Goal: Task Accomplishment & Management: Manage account settings

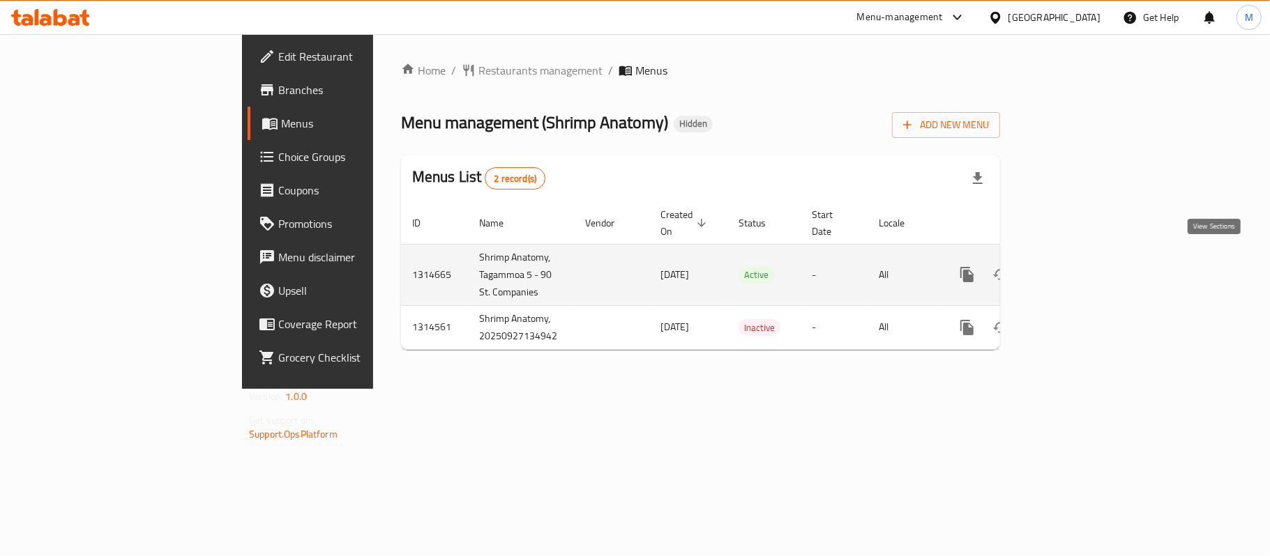
click at [1084, 262] on link "enhanced table" at bounding box center [1067, 274] width 33 height 33
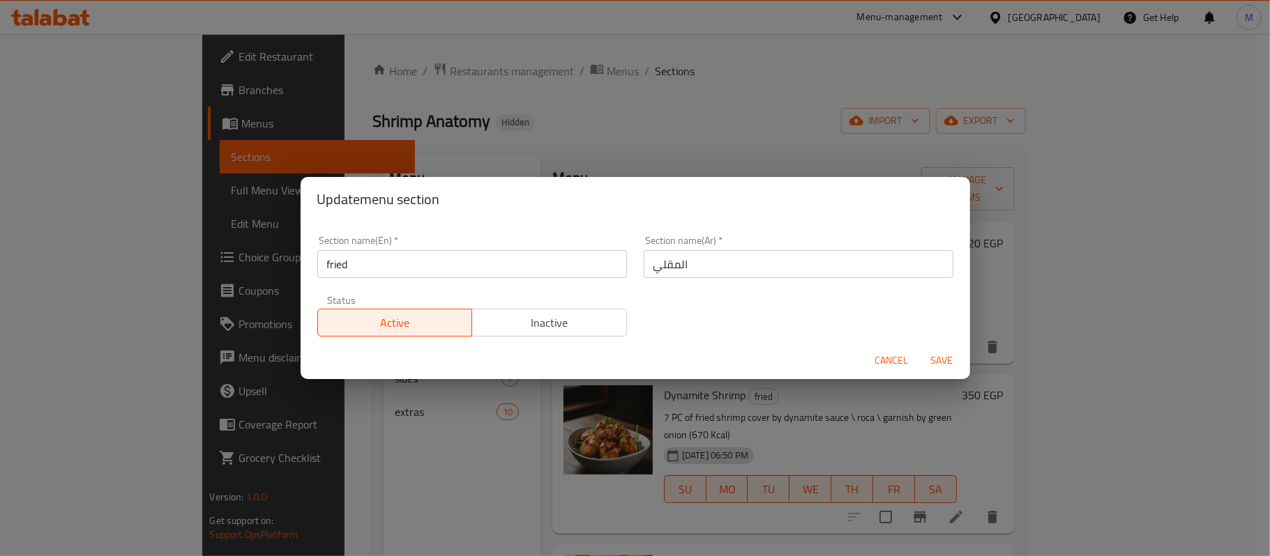
click at [865, 358] on div "Cancel Save" at bounding box center [635, 360] width 669 height 37
click at [893, 363] on span "Cancel" at bounding box center [891, 360] width 33 height 17
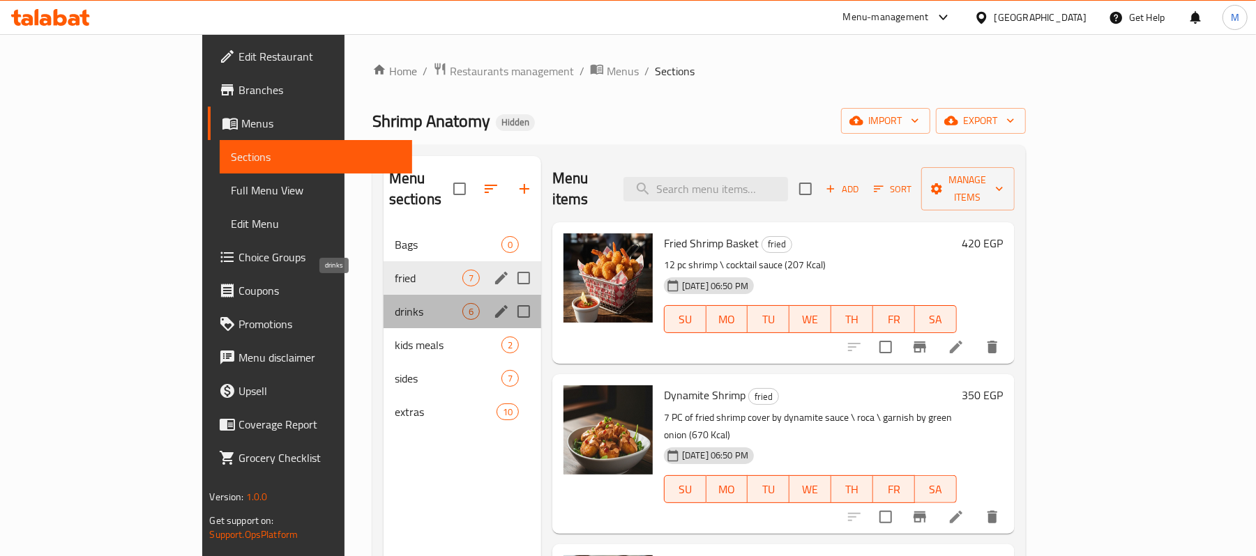
click at [395, 303] on span "drinks" at bounding box center [429, 311] width 68 height 17
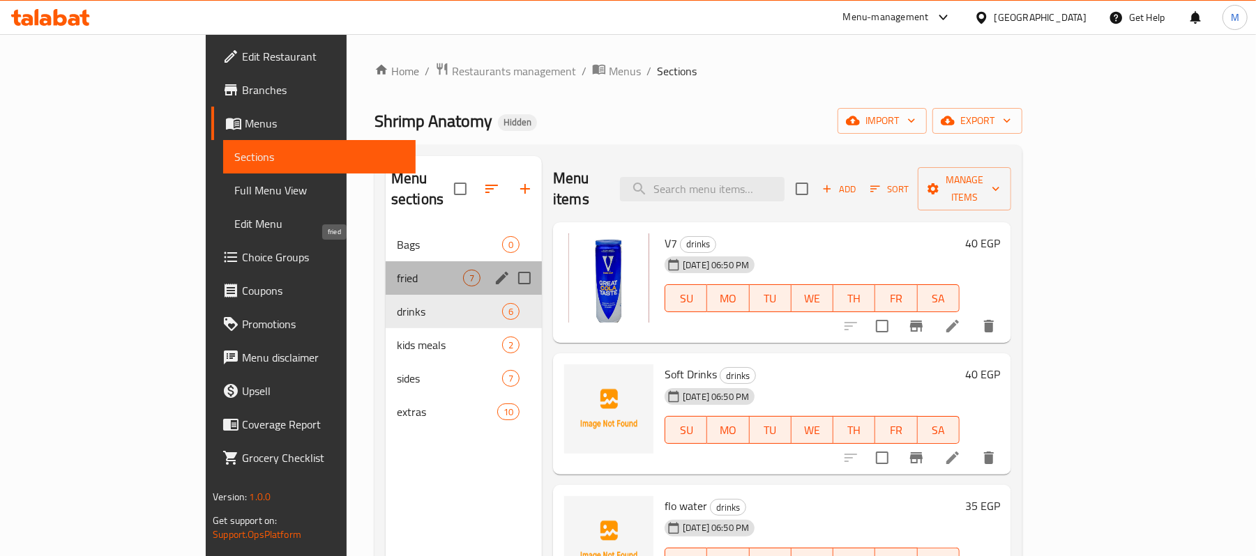
click at [397, 270] on span "fried" at bounding box center [430, 278] width 66 height 17
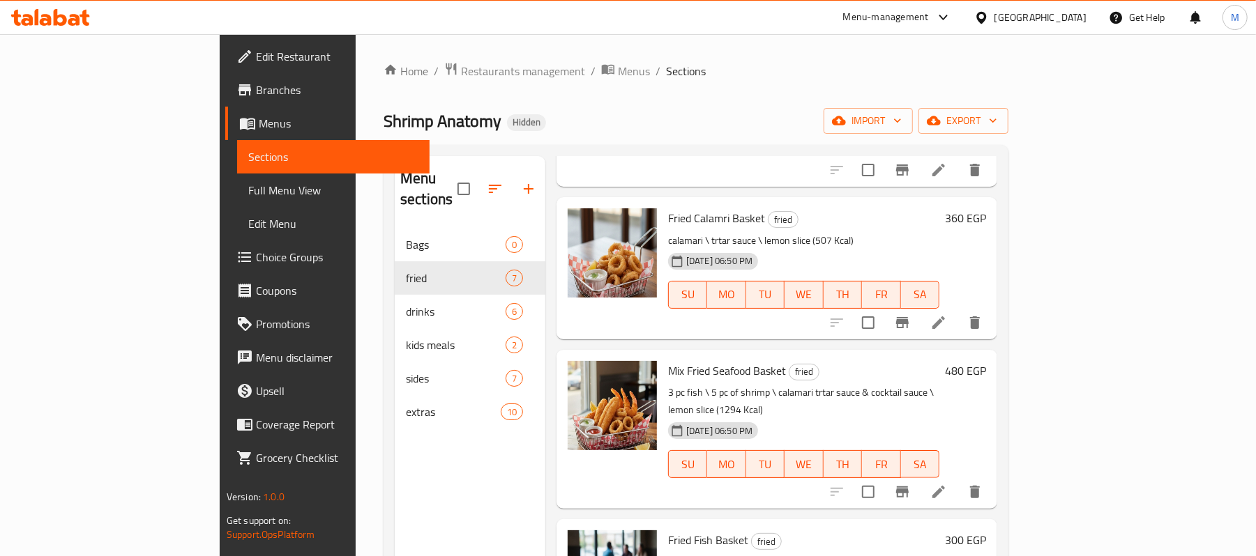
scroll to position [544, 0]
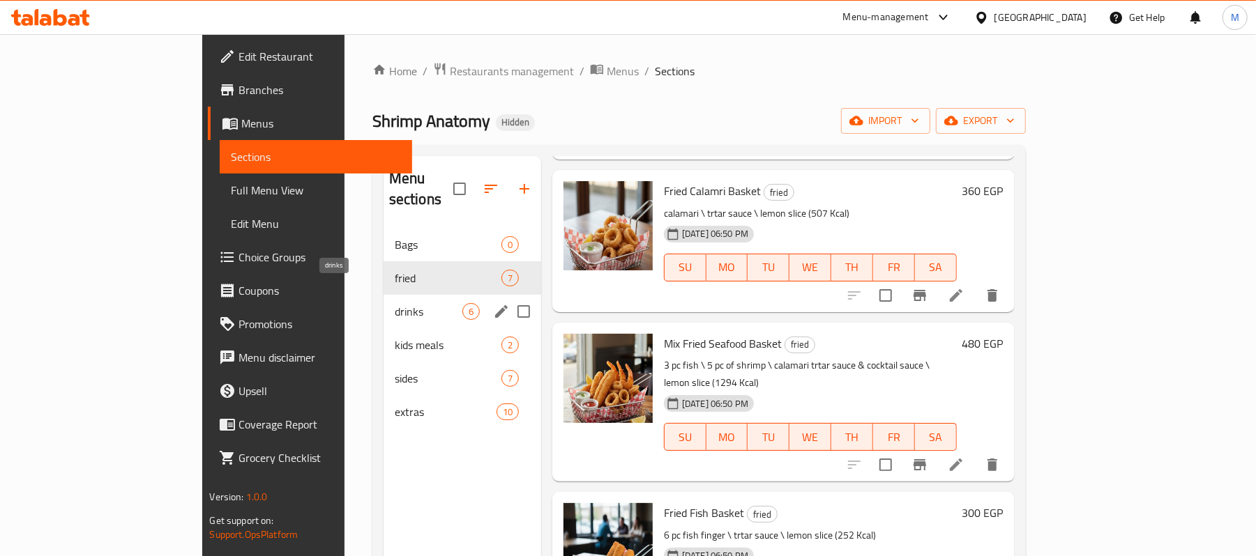
click at [395, 303] on span "drinks" at bounding box center [429, 311] width 68 height 17
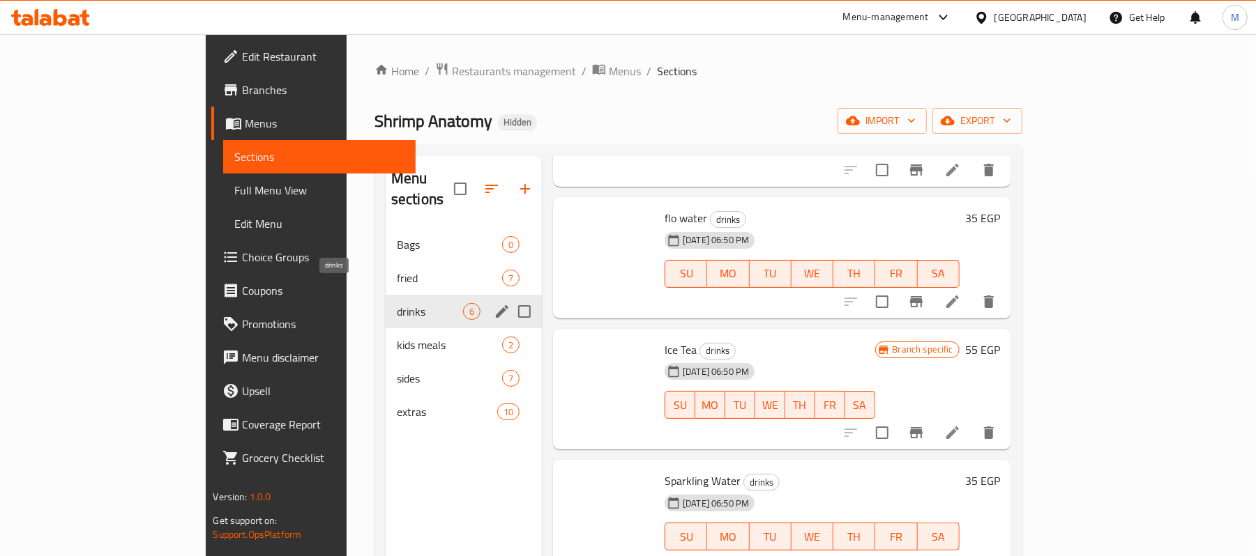
scroll to position [266, 0]
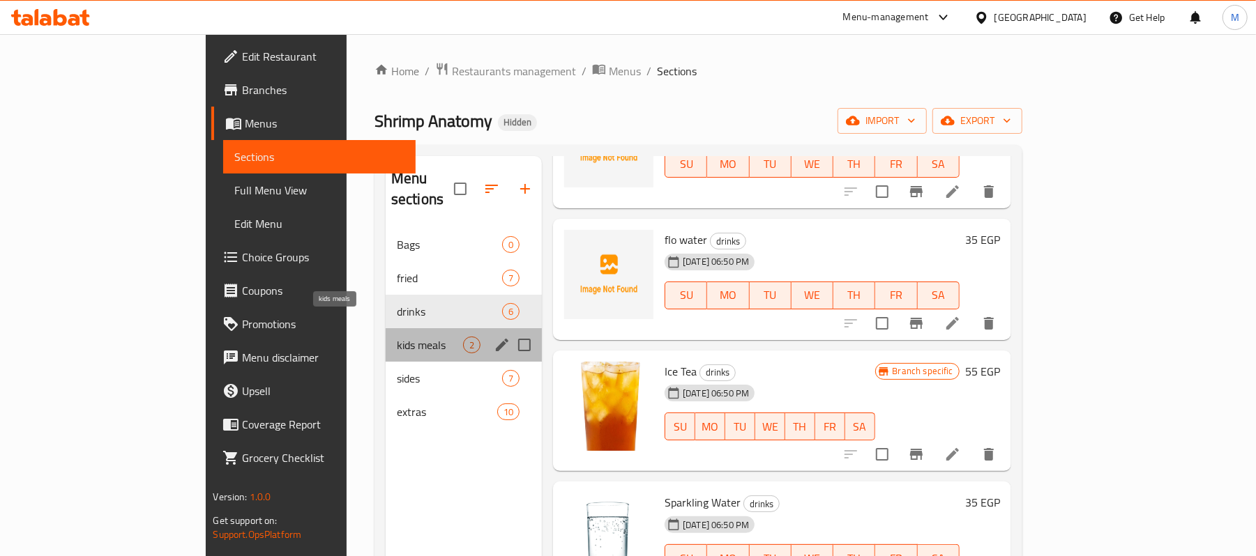
click at [397, 337] on span "kids meals" at bounding box center [430, 345] width 66 height 17
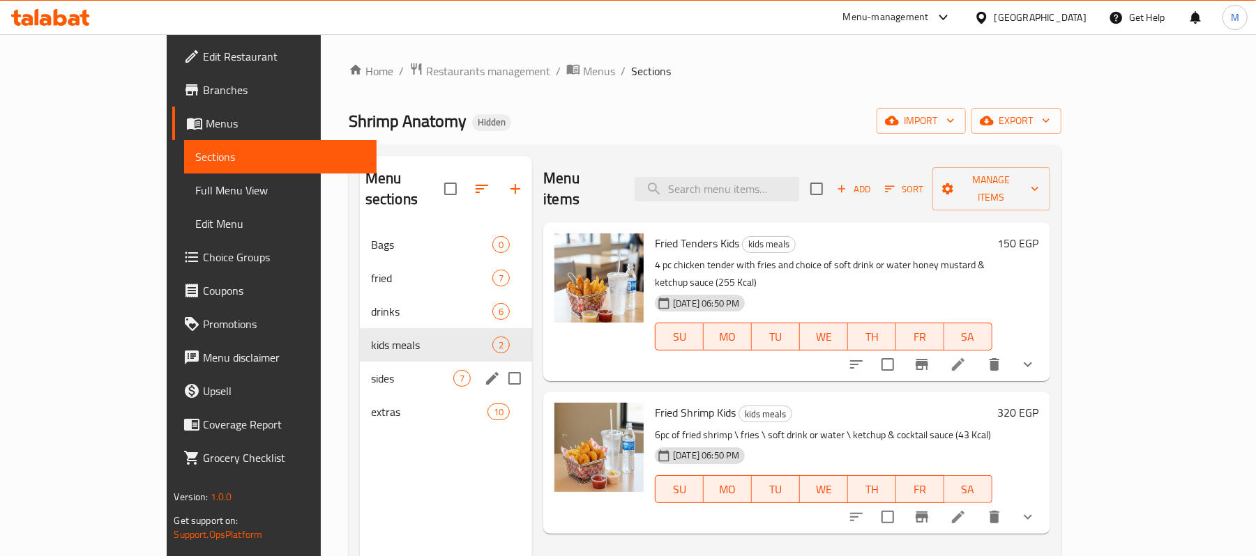
click at [360, 362] on div "sides 7" at bounding box center [446, 378] width 172 height 33
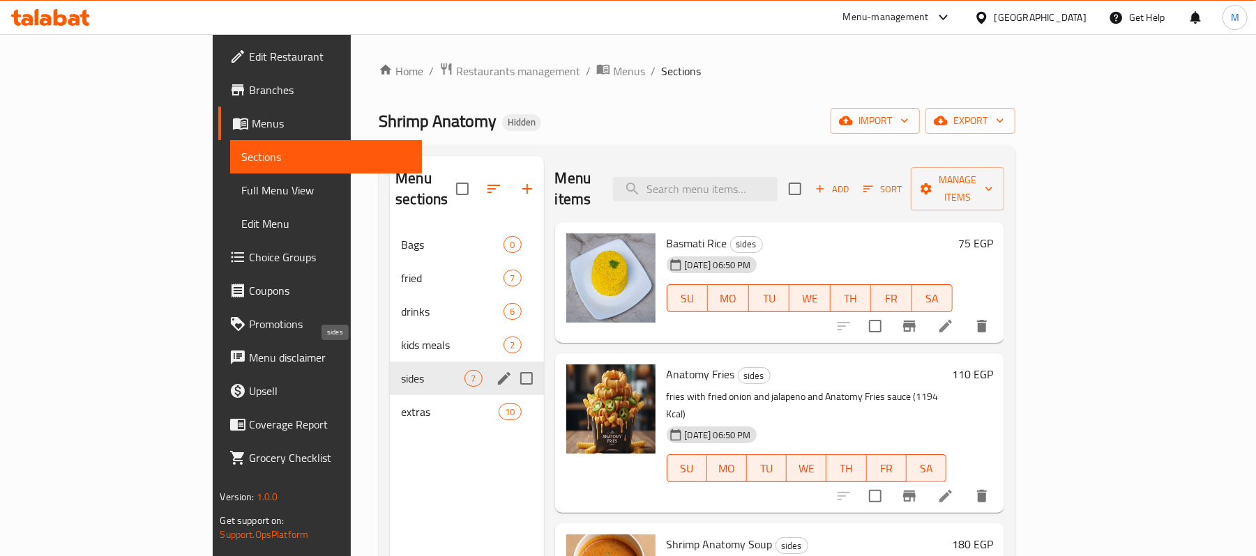
click at [401, 404] on span "extras" at bounding box center [450, 412] width 98 height 17
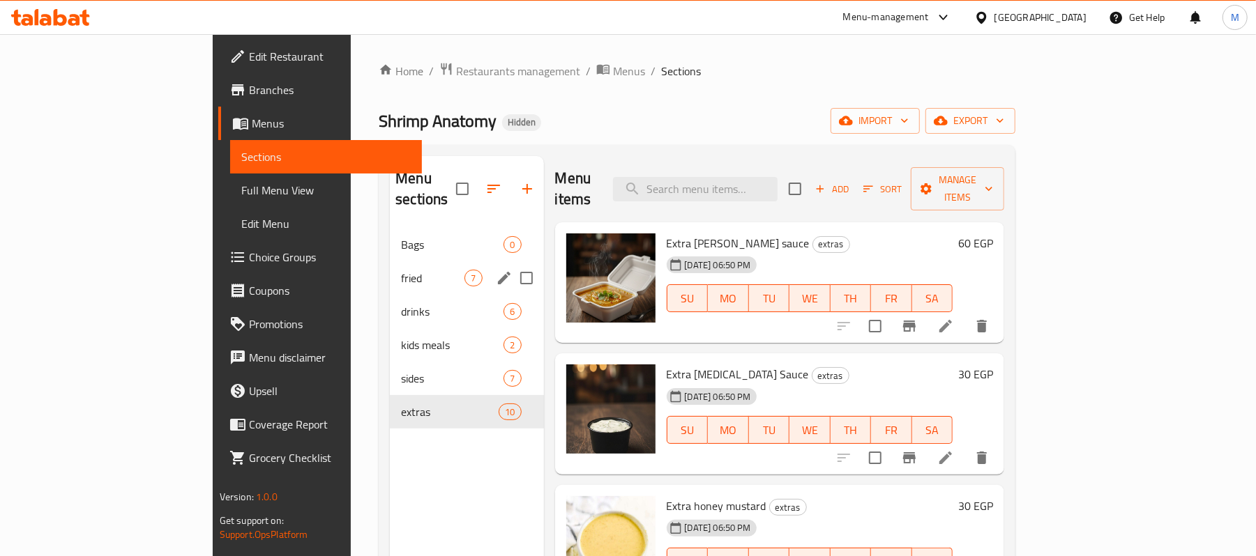
click at [390, 261] on div "fried 7" at bounding box center [466, 277] width 153 height 33
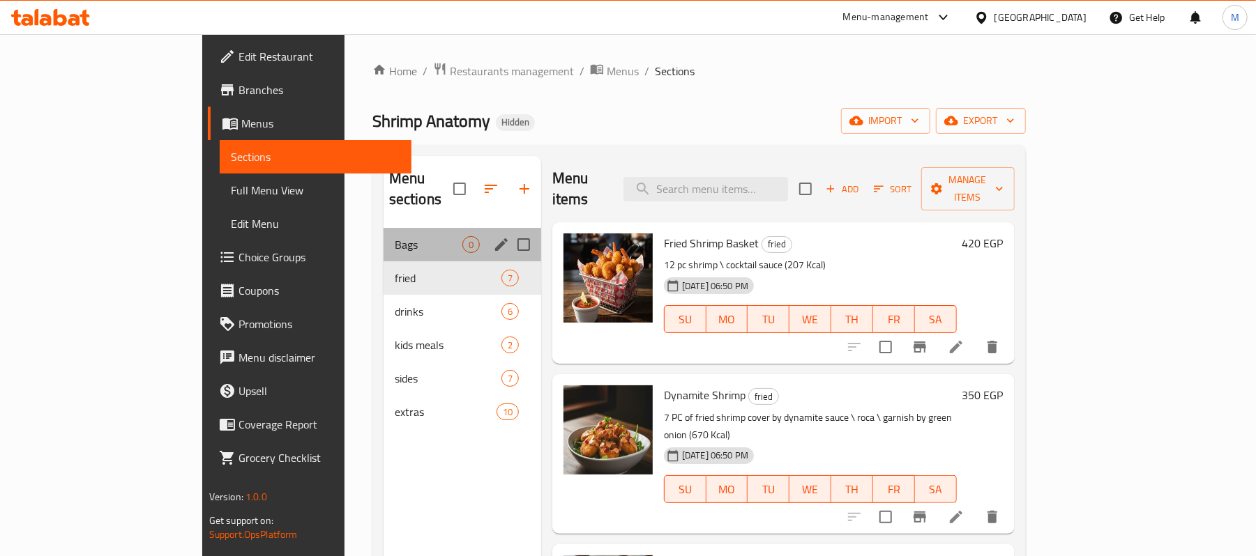
click at [395, 236] on span "Bags" at bounding box center [429, 244] width 68 height 17
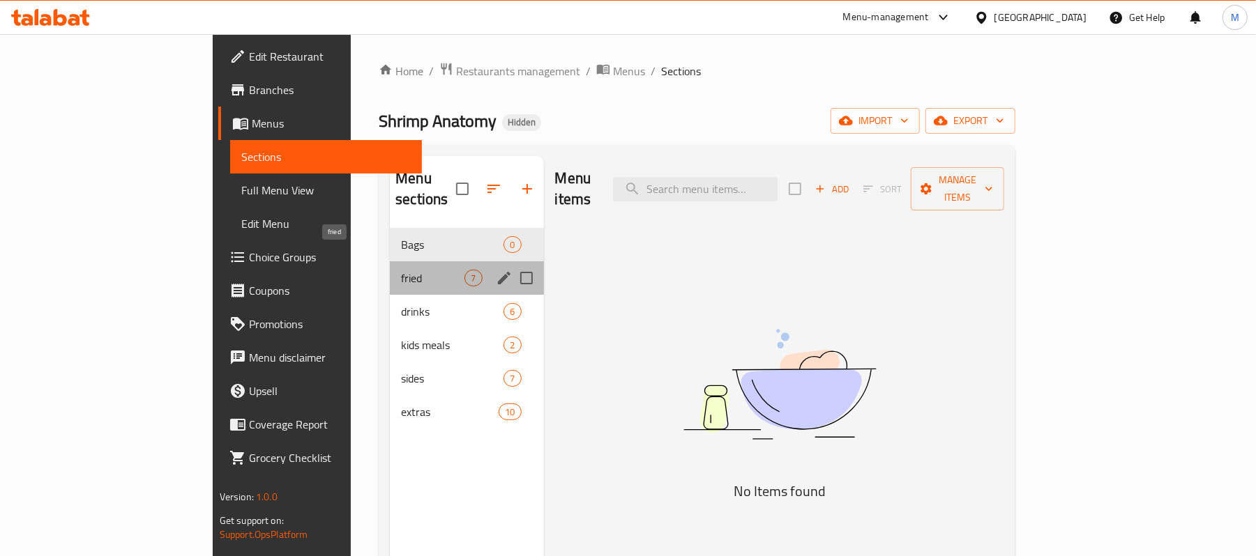
click at [401, 270] on span "fried" at bounding box center [432, 278] width 63 height 17
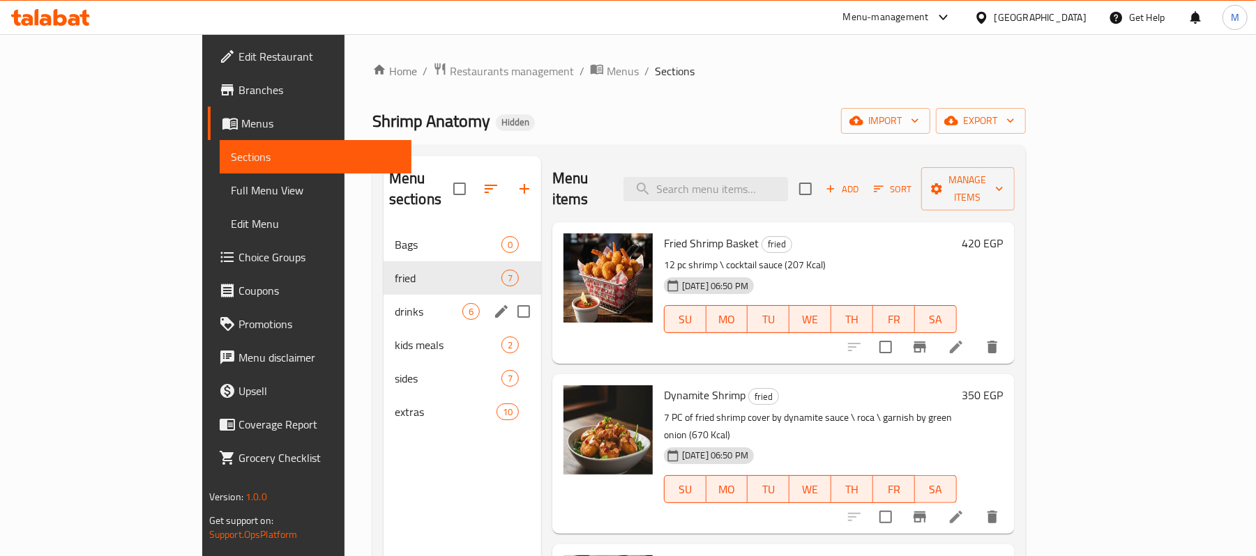
click at [384, 295] on div "drinks 6" at bounding box center [463, 311] width 158 height 33
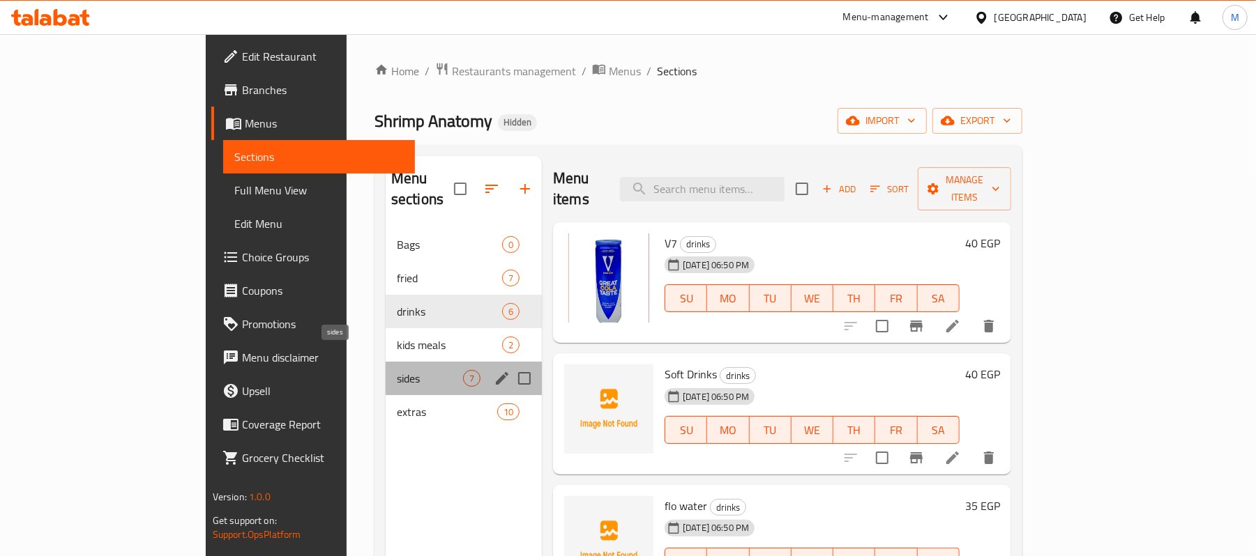
click at [397, 370] on span "sides" at bounding box center [430, 378] width 66 height 17
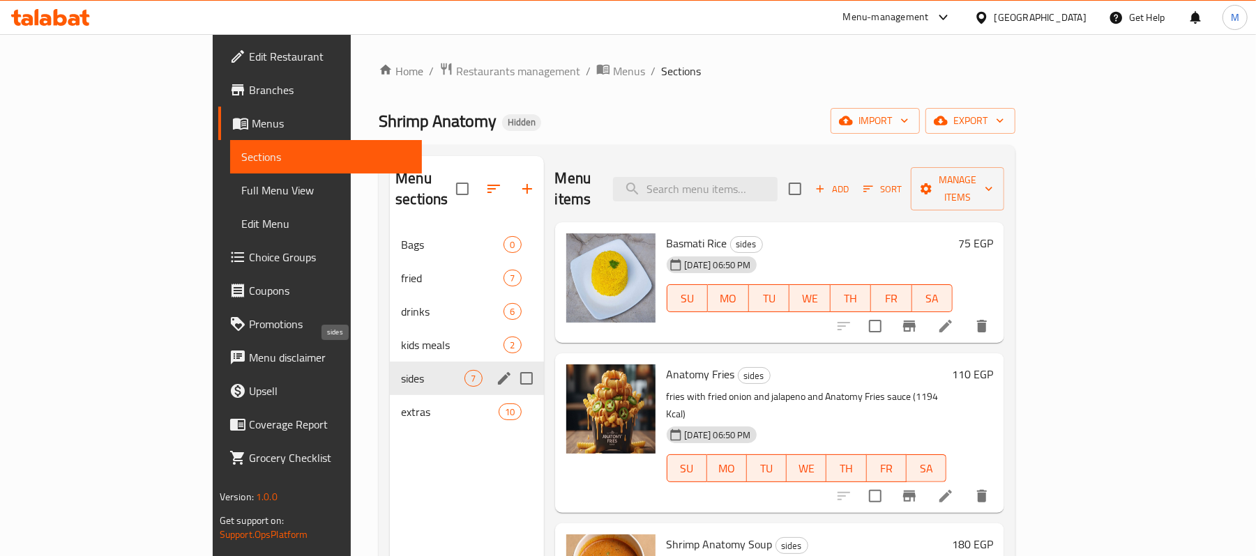
click at [390, 339] on div "kids meals 2" at bounding box center [466, 344] width 153 height 33
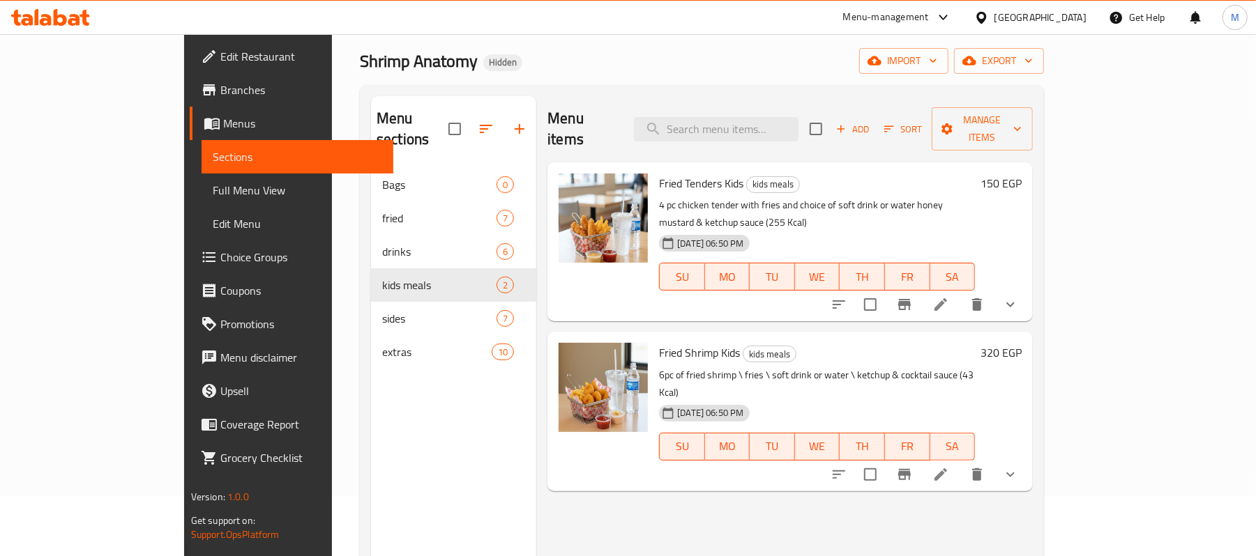
scroll to position [93, 0]
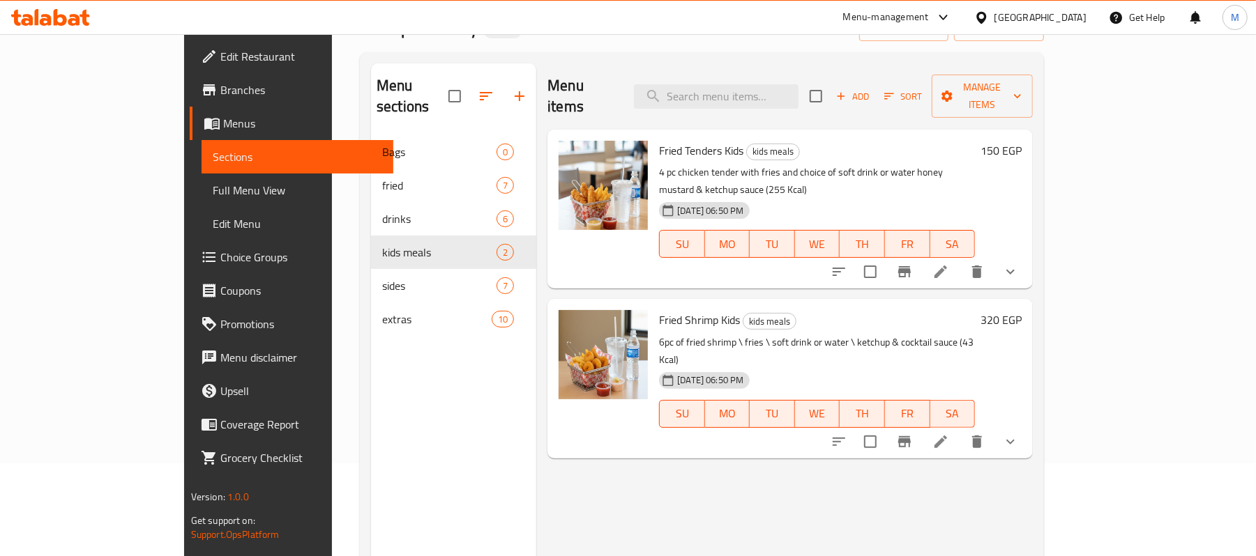
click at [371, 383] on div "Menu sections Bags 0 fried 7 drinks 6 kids meals 2 sides 7 extras 10" at bounding box center [453, 341] width 165 height 556
click at [371, 310] on div "extras 10" at bounding box center [453, 319] width 165 height 33
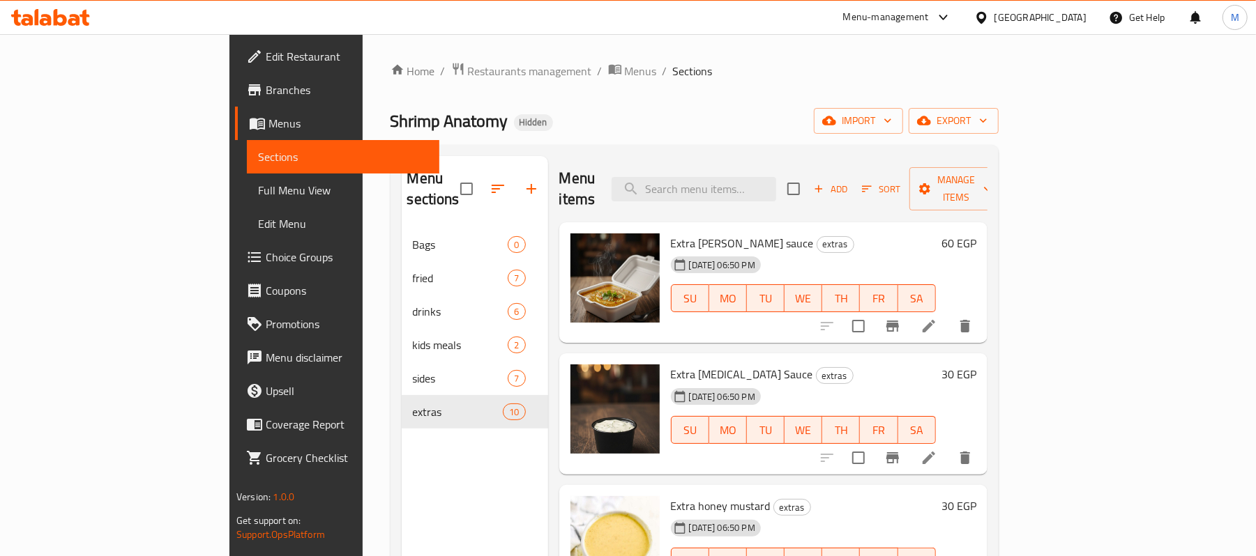
click at [390, 112] on span "Shrimp Anatomy" at bounding box center [449, 120] width 118 height 31
copy span "Shrimp Anatomy"
click at [545, 135] on div "Home / Restaurants management / Menus / Sections Shrimp Anatomy Hidden import e…" at bounding box center [694, 393] width 608 height 662
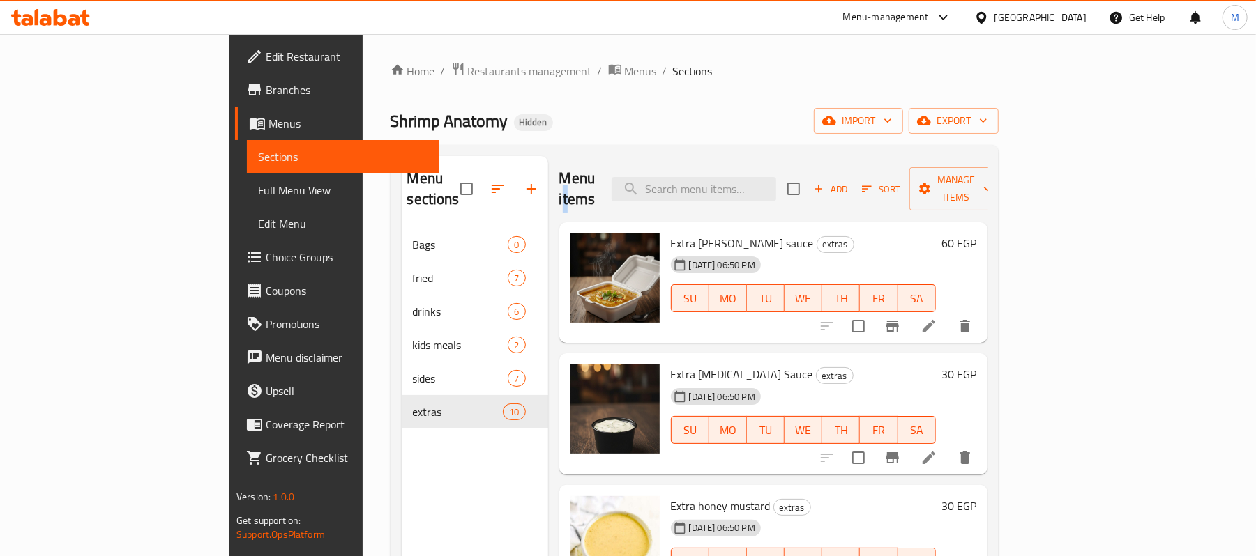
click at [266, 264] on span "Choice Groups" at bounding box center [347, 257] width 162 height 17
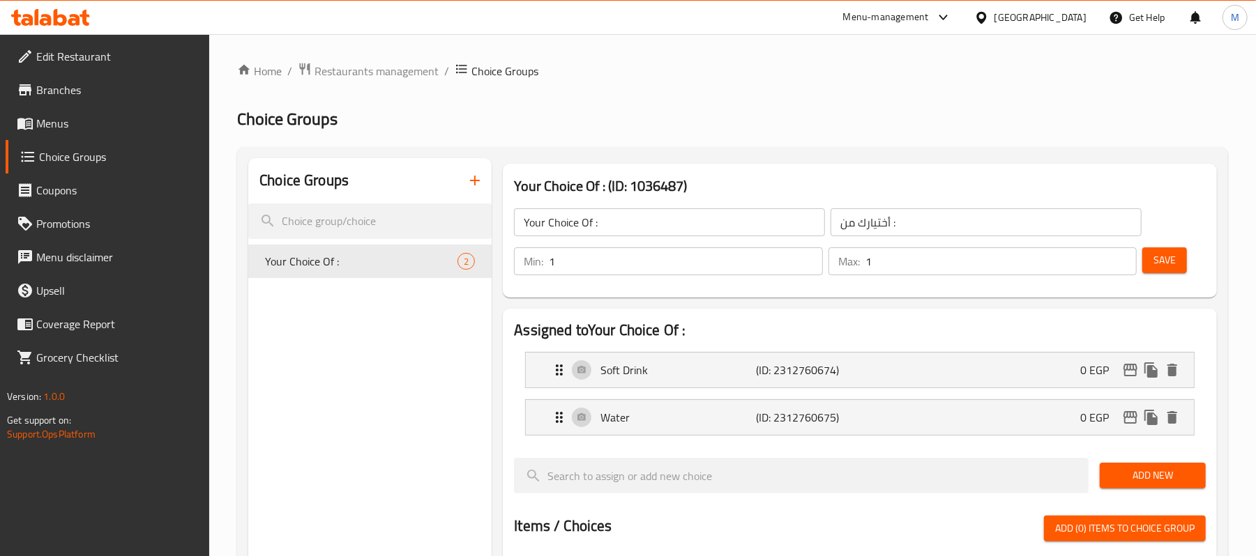
click at [71, 121] on span "Menus" at bounding box center [117, 123] width 162 height 17
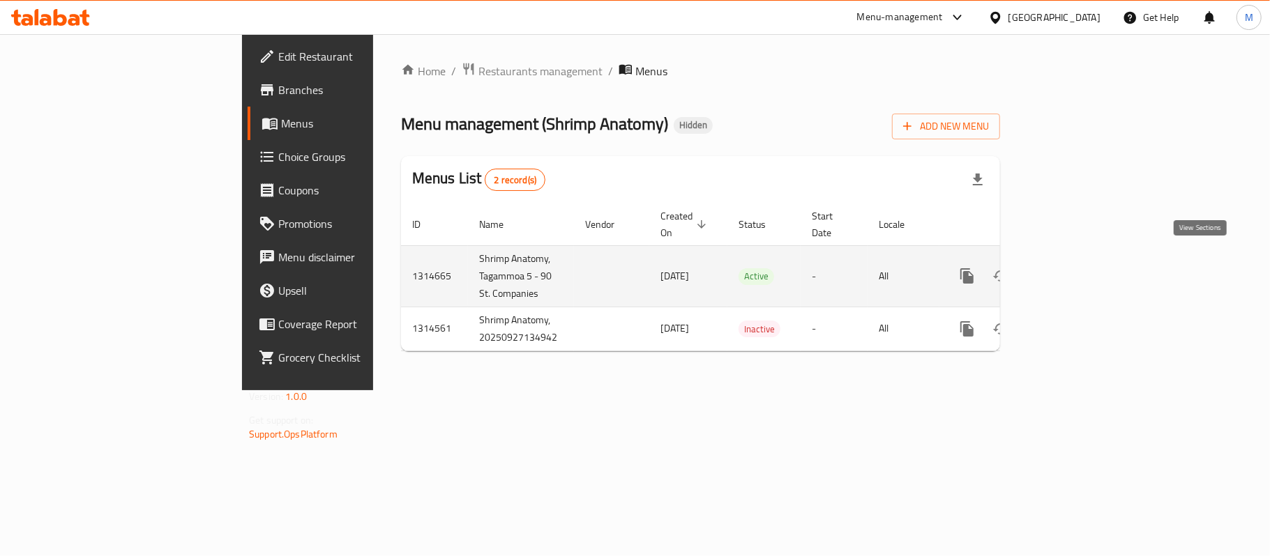
click at [1076, 268] on icon "enhanced table" at bounding box center [1067, 276] width 17 height 17
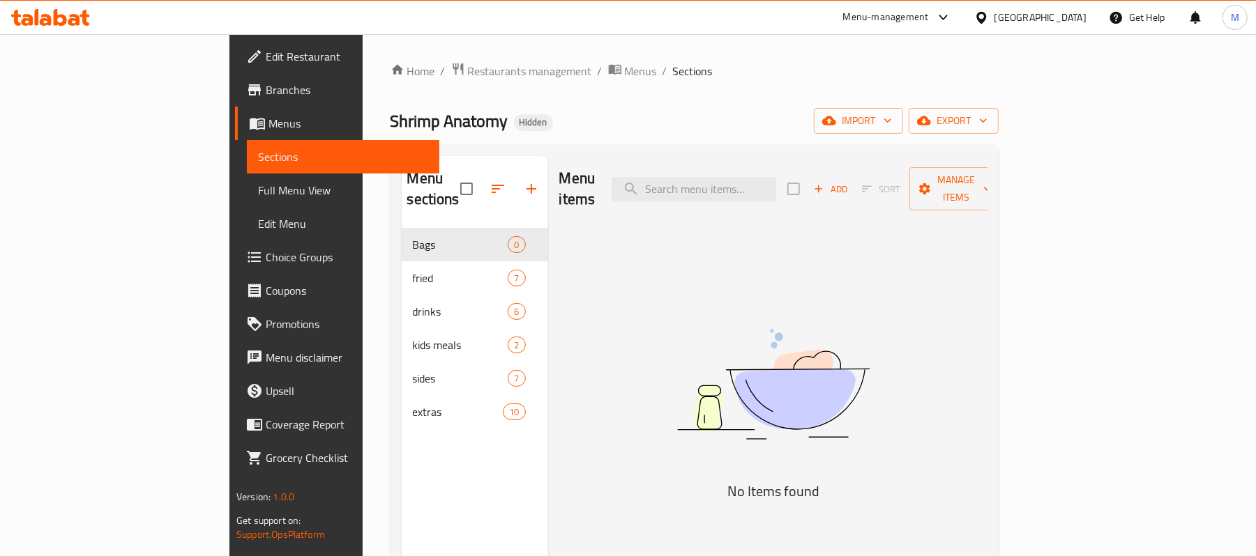
click at [559, 160] on div "Menu items Add Sort Manage items" at bounding box center [773, 189] width 428 height 66
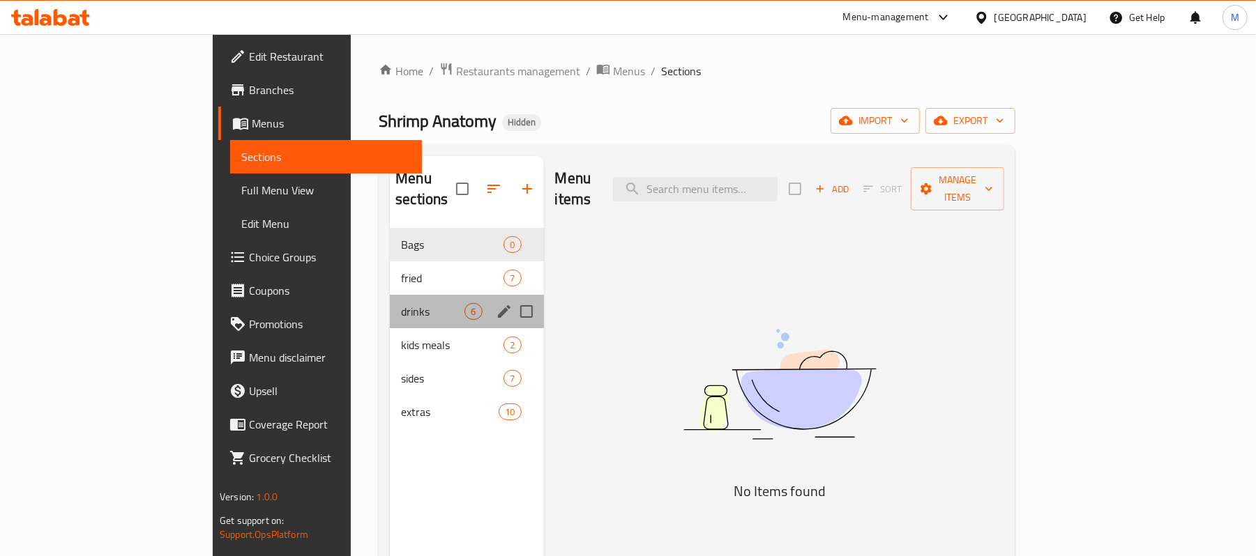
click at [390, 295] on div "drinks 6" at bounding box center [466, 311] width 153 height 33
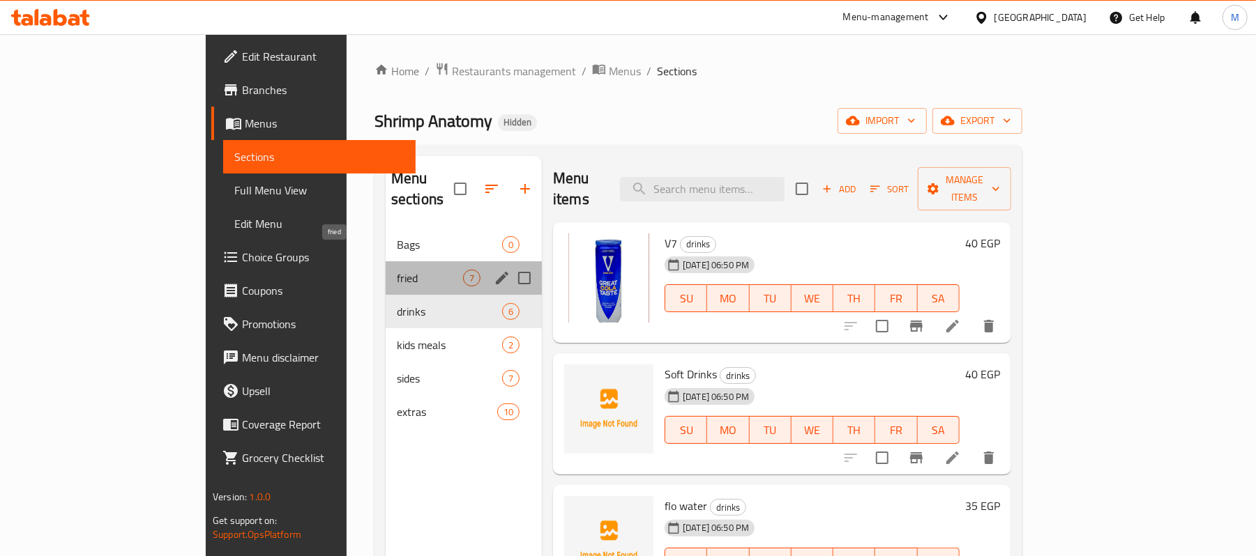
click at [397, 270] on span "fried" at bounding box center [430, 278] width 66 height 17
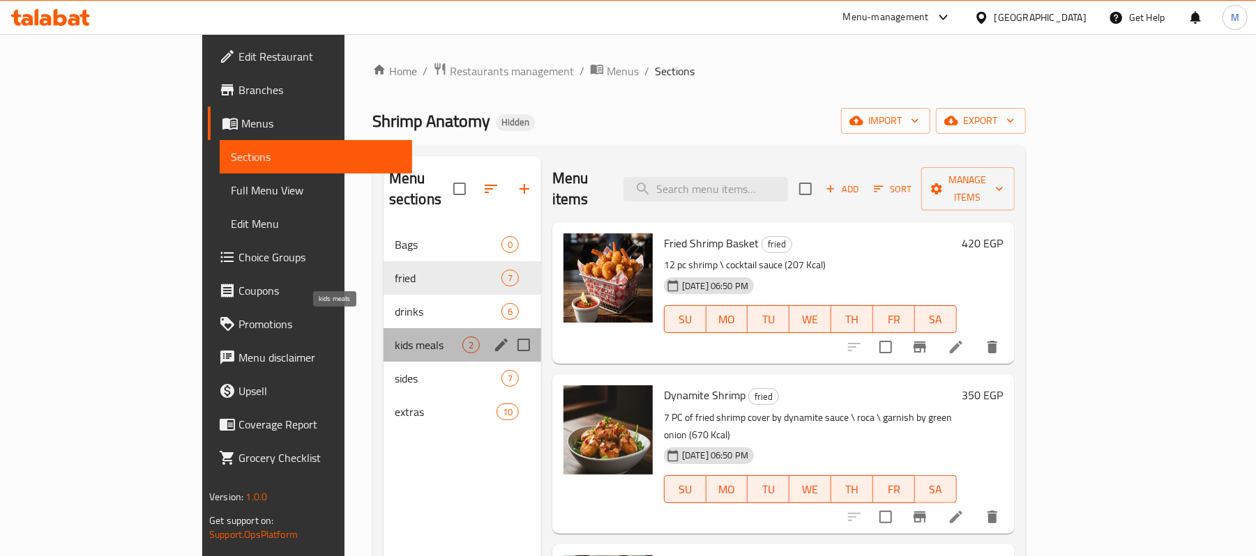
click at [395, 337] on span "kids meals" at bounding box center [429, 345] width 68 height 17
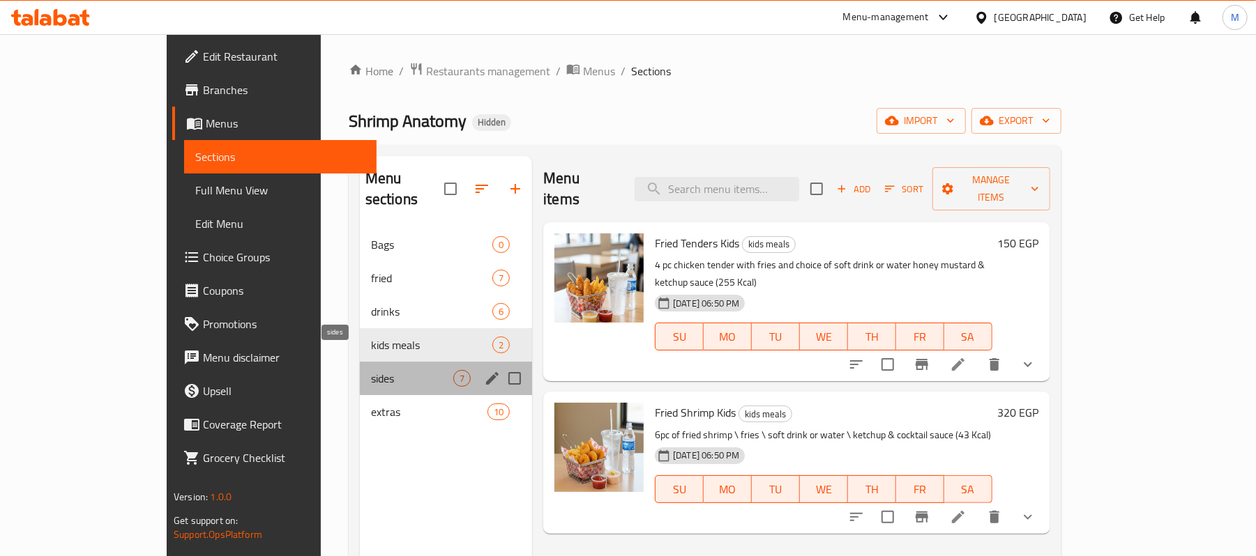
click at [371, 370] on span "sides" at bounding box center [412, 378] width 82 height 17
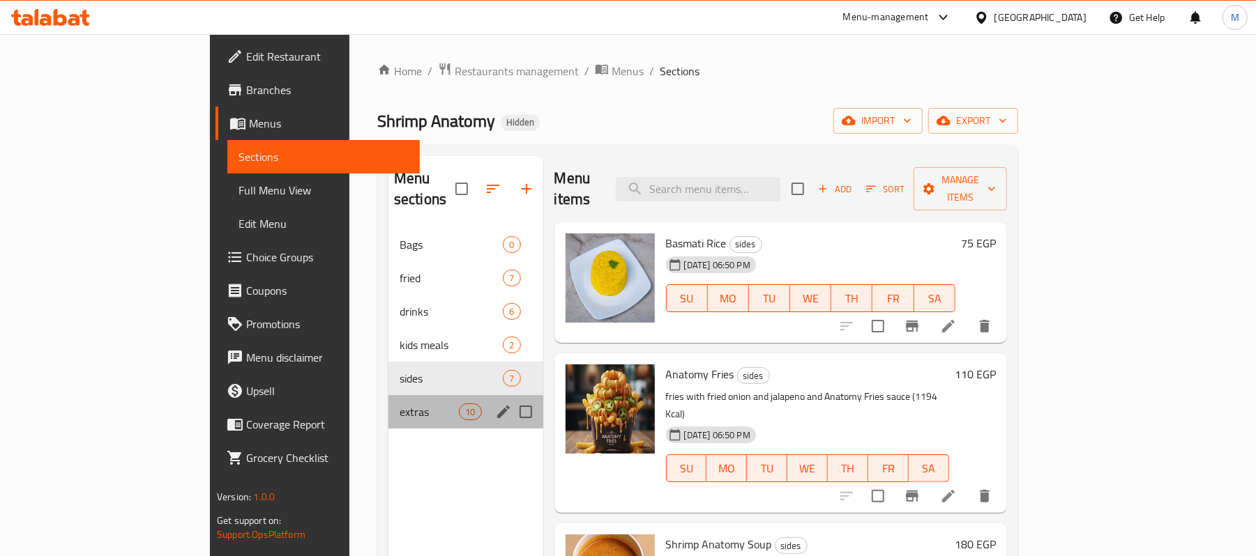
click at [388, 403] on div "extras 10" at bounding box center [465, 411] width 155 height 33
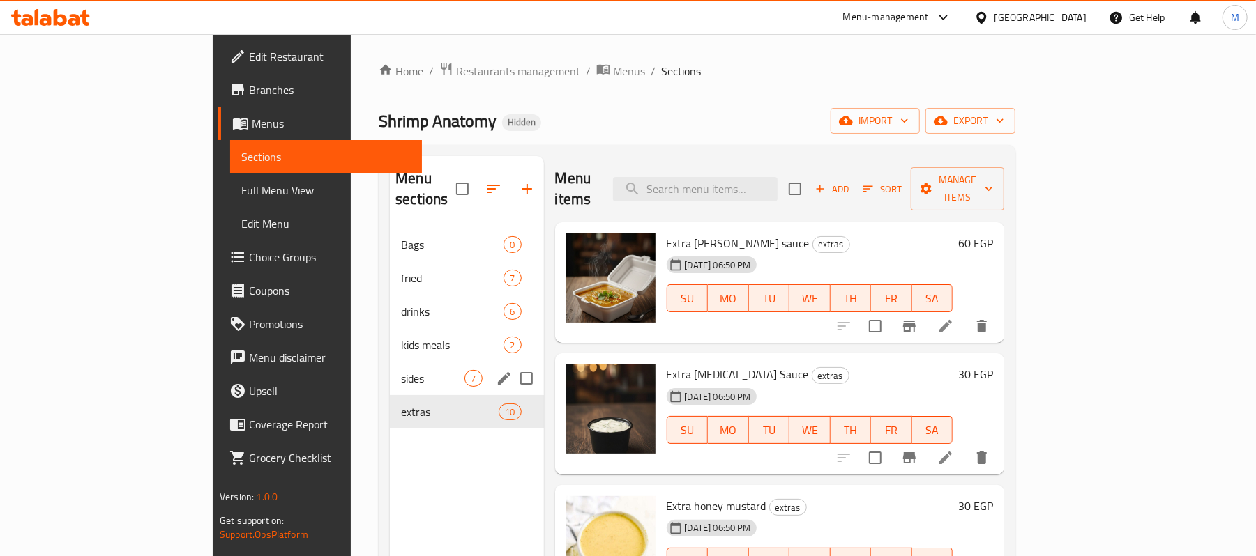
click at [400, 362] on div "sides 7" at bounding box center [466, 378] width 153 height 33
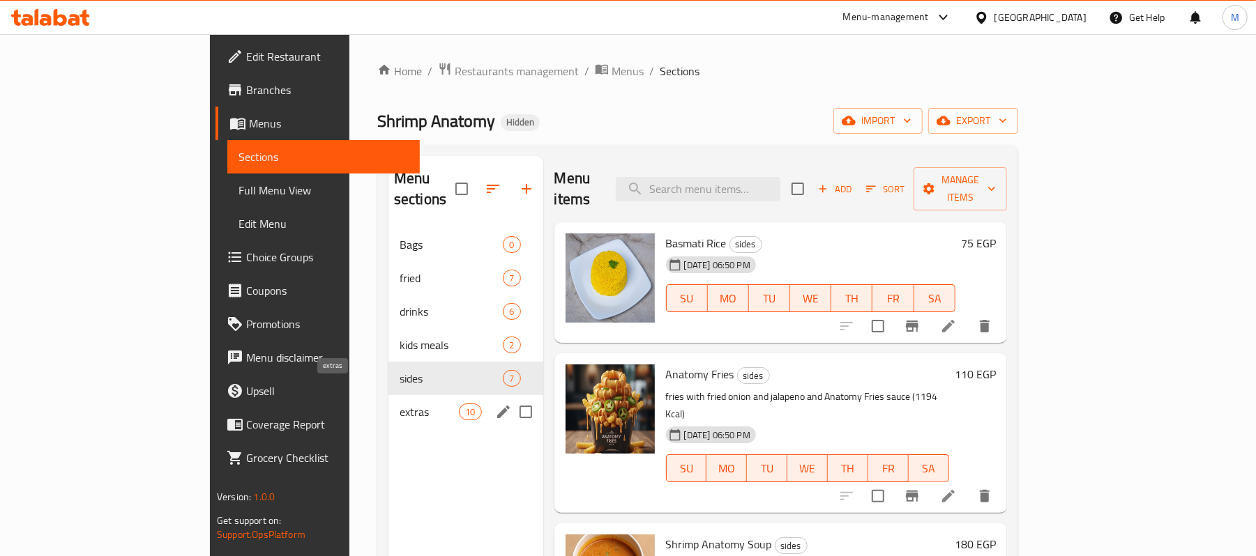
click at [400, 404] on span "extras" at bounding box center [429, 412] width 59 height 17
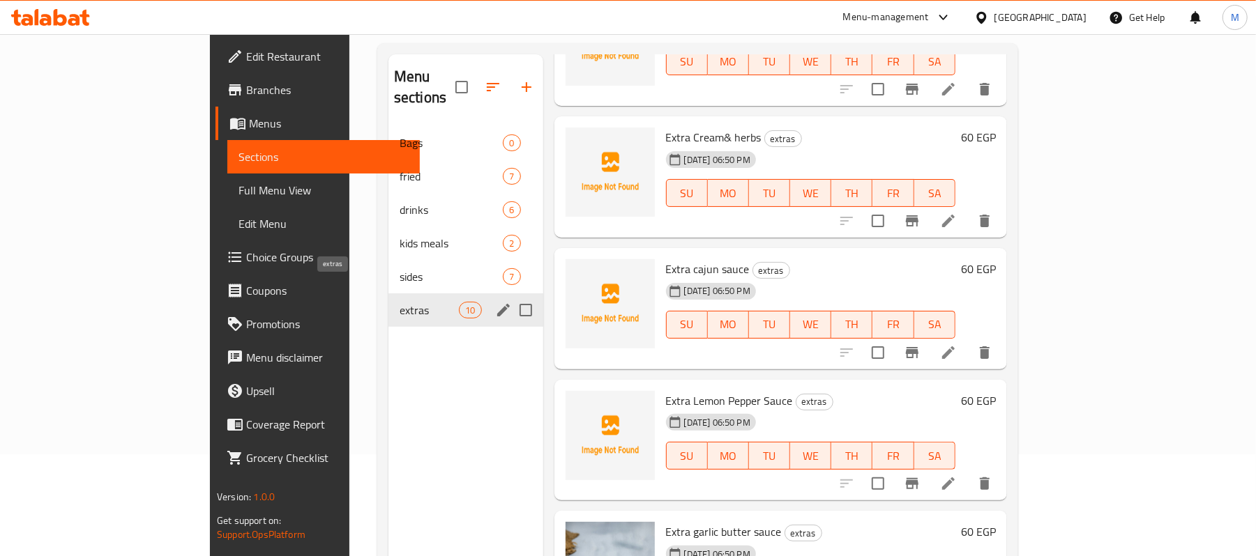
scroll to position [10, 0]
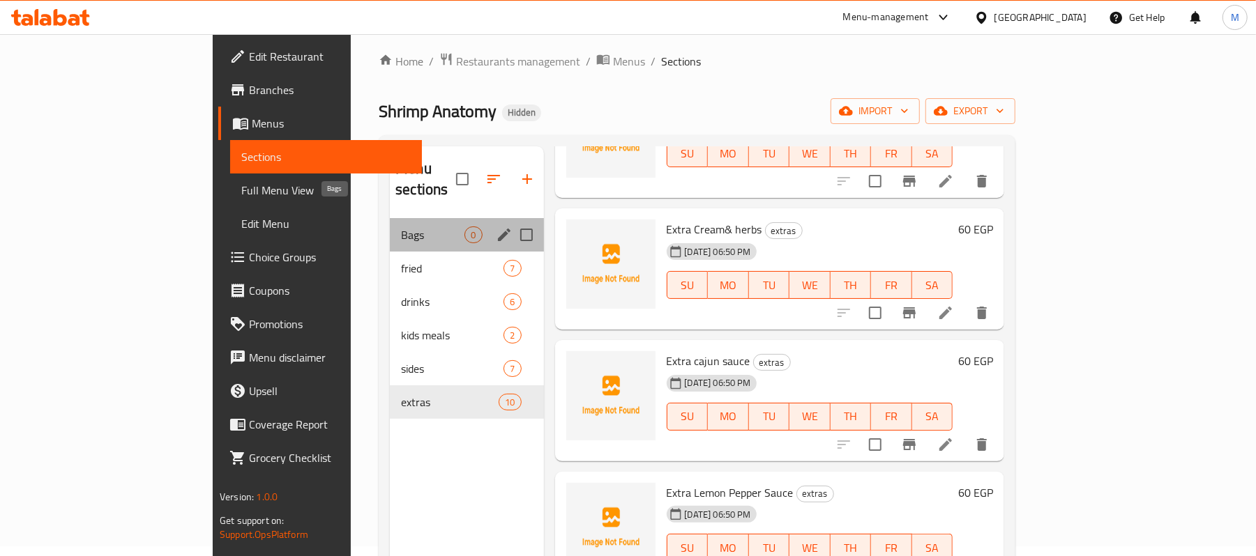
click at [401, 227] on span "Bags" at bounding box center [432, 235] width 63 height 17
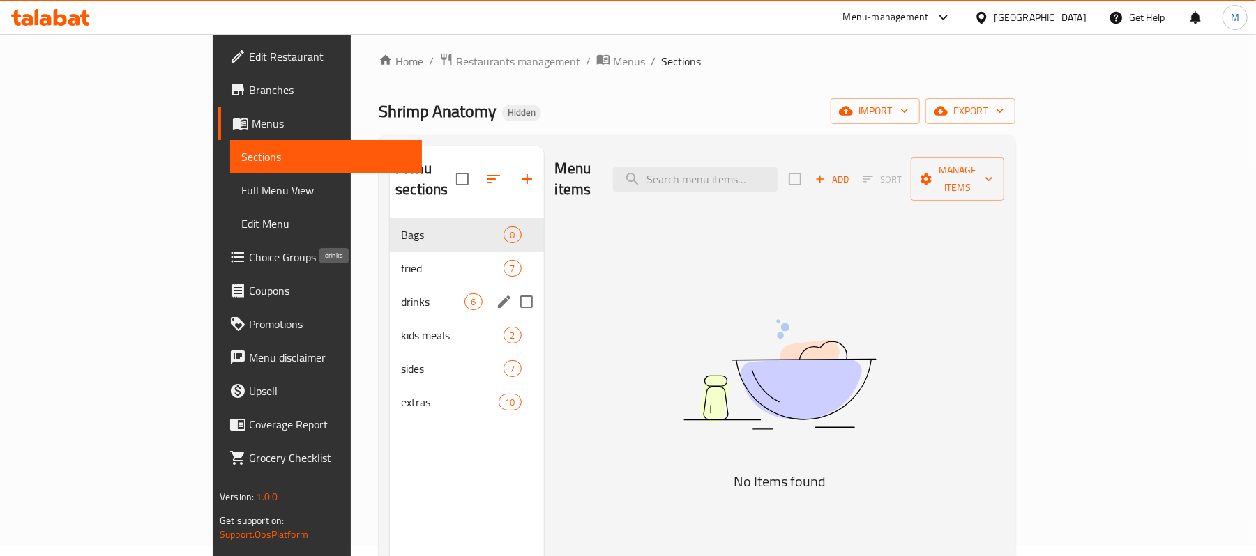
click at [401, 294] on span "drinks" at bounding box center [432, 302] width 63 height 17
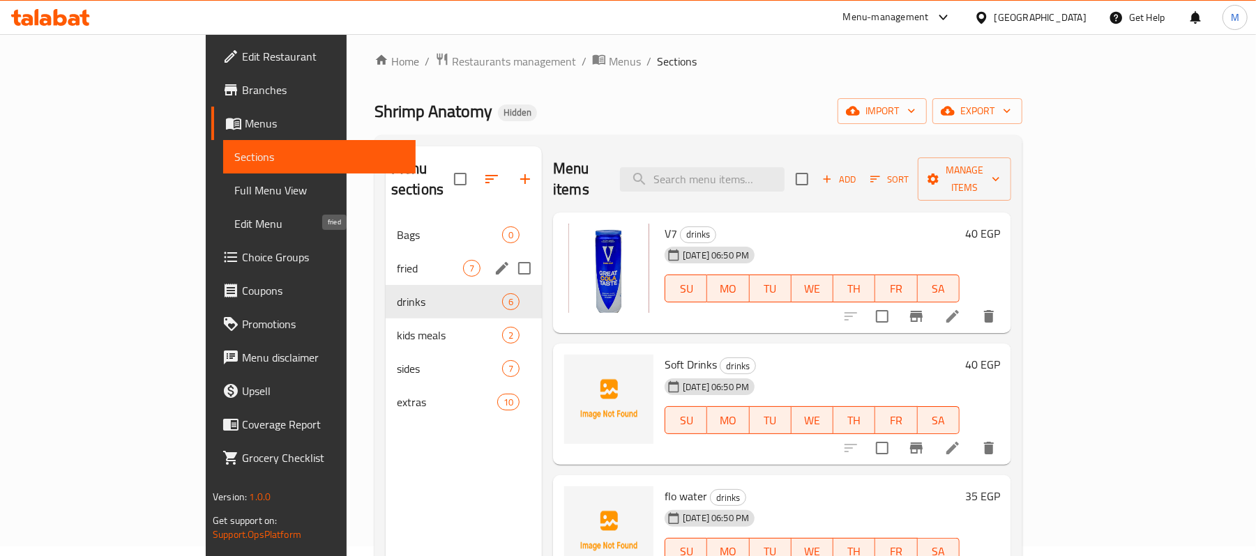
click at [397, 260] on span "fried" at bounding box center [430, 268] width 66 height 17
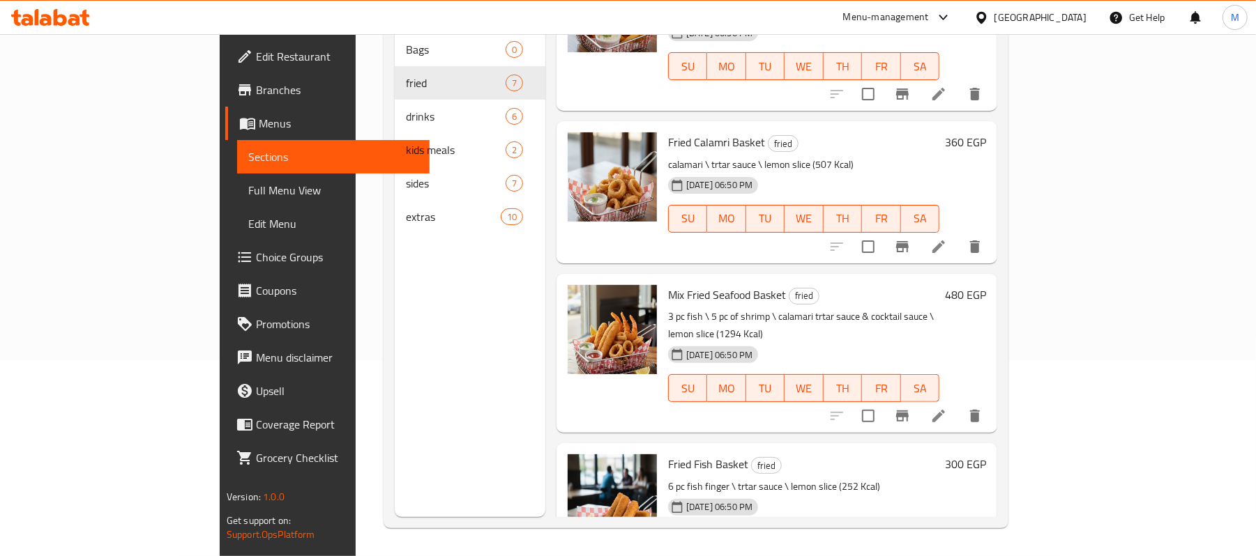
scroll to position [265, 0]
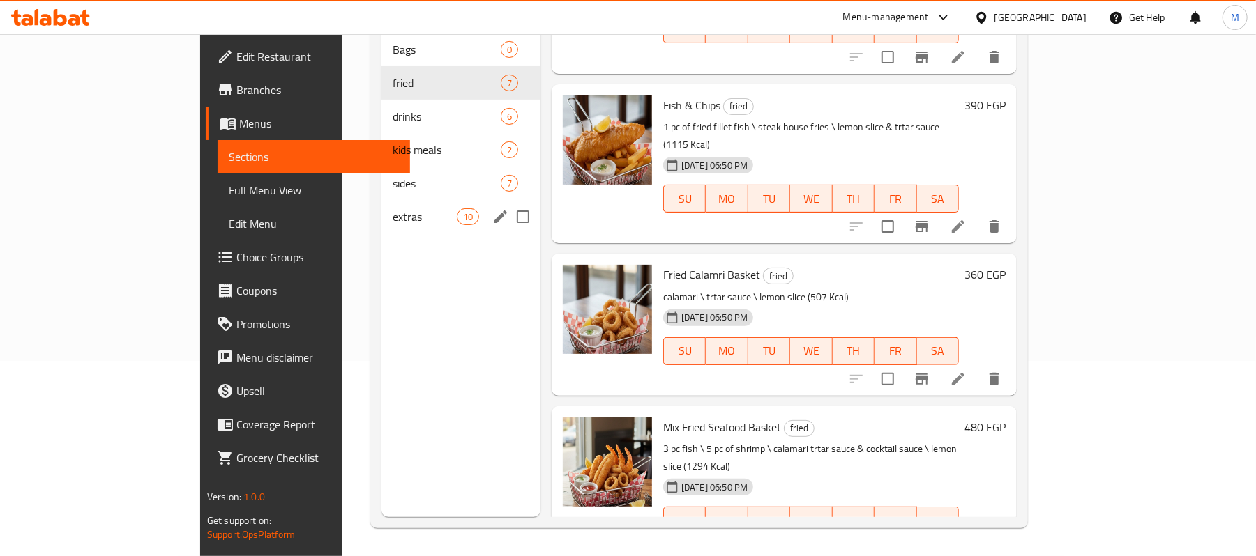
click at [393, 208] on span "extras" at bounding box center [424, 216] width 63 height 17
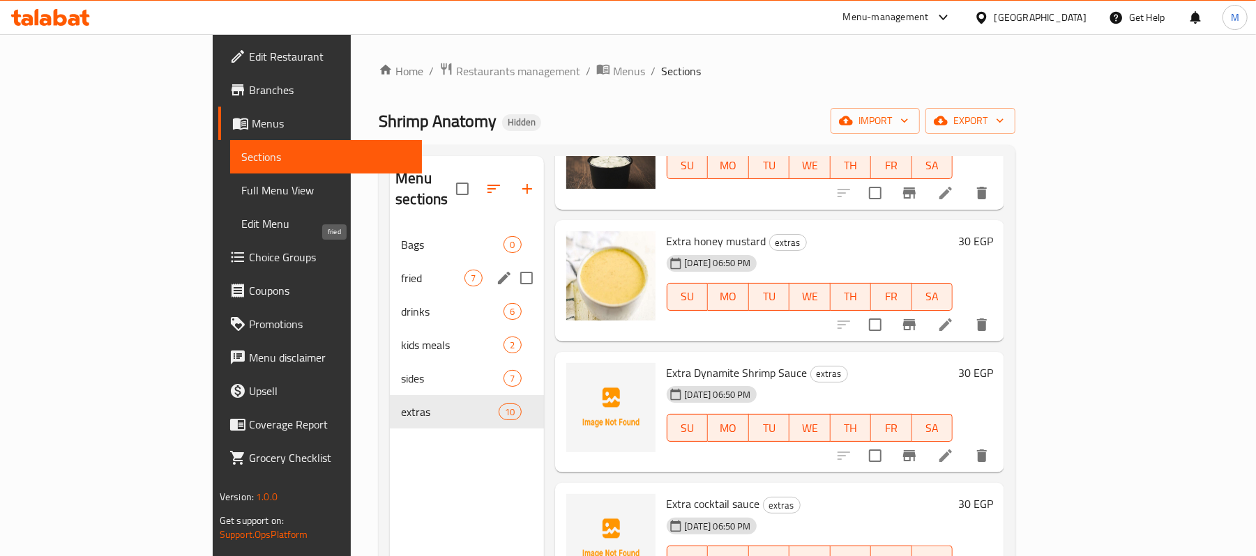
click at [401, 270] on span "fried" at bounding box center [432, 278] width 63 height 17
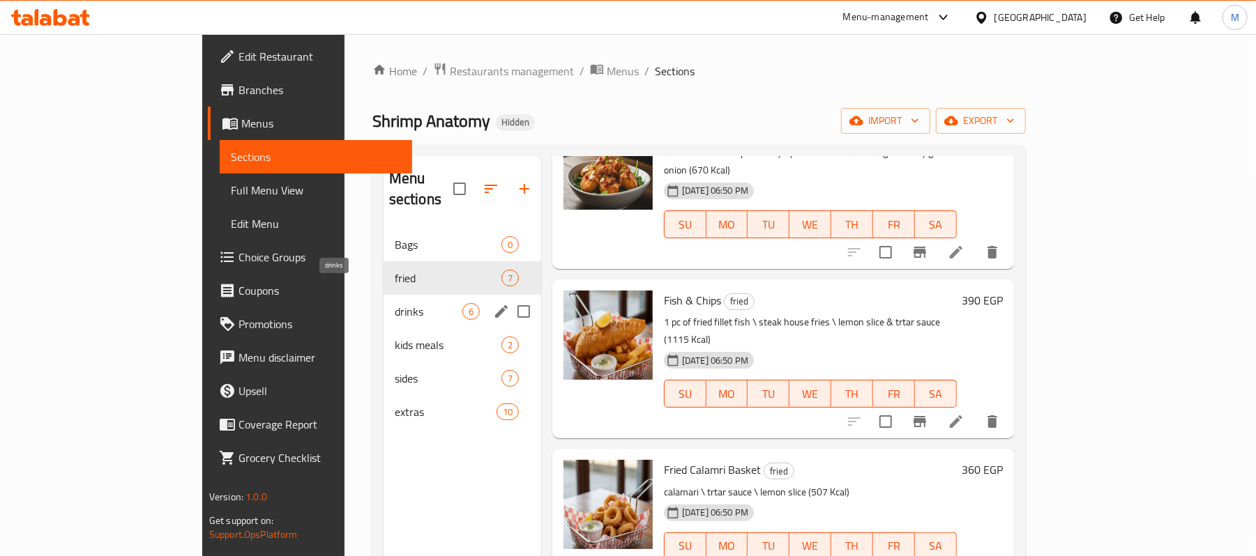
click at [395, 303] on span "drinks" at bounding box center [429, 311] width 68 height 17
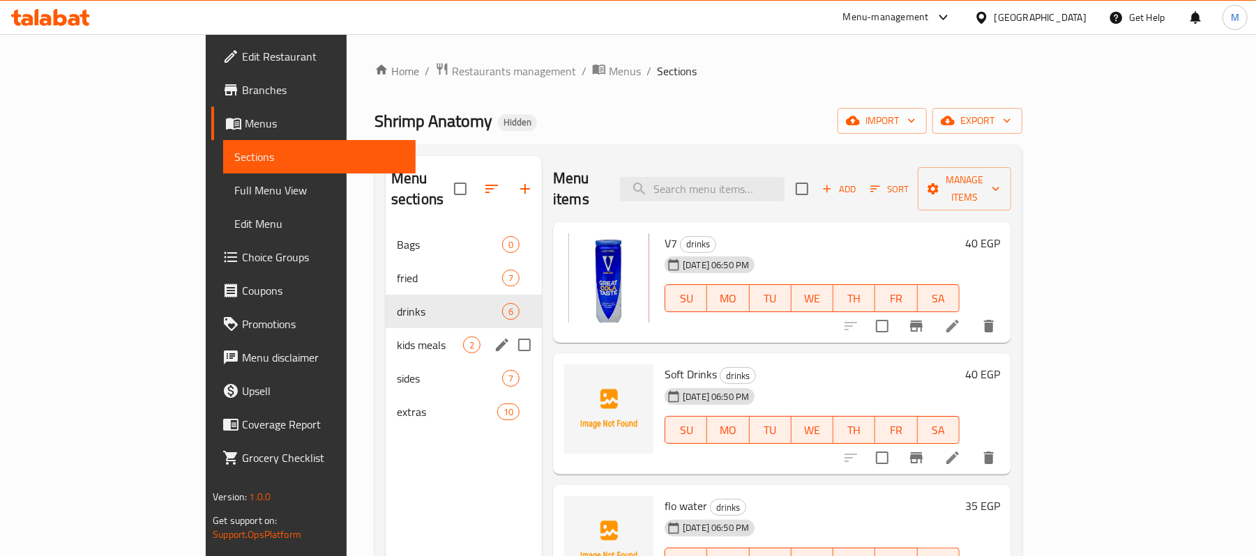
click at [386, 335] on div "kids meals 2" at bounding box center [464, 344] width 156 height 33
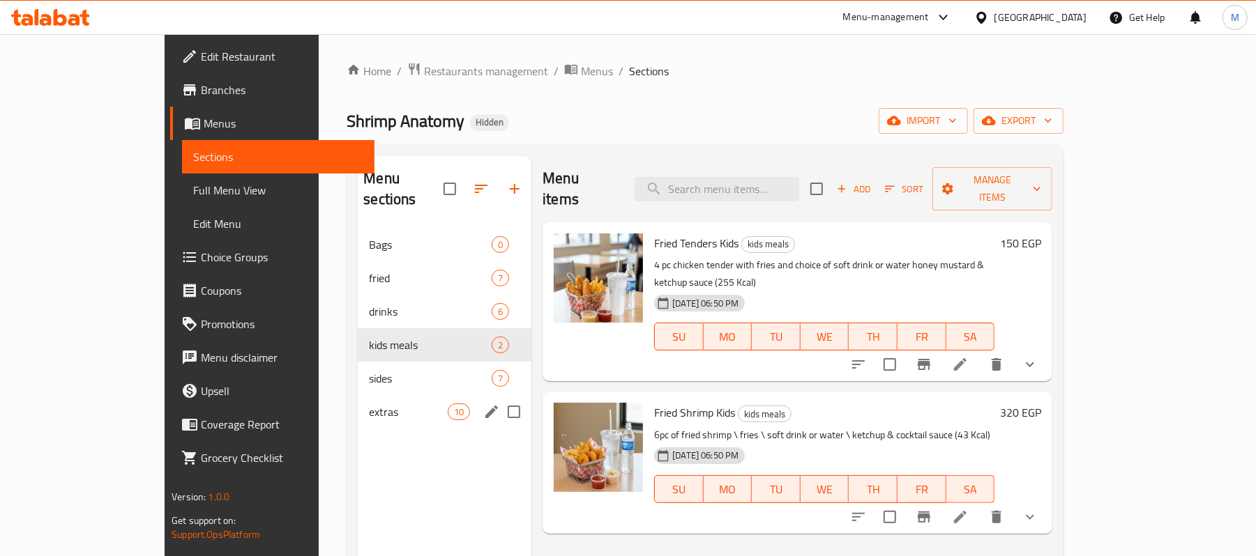
click at [369, 404] on span "extras" at bounding box center [408, 412] width 79 height 17
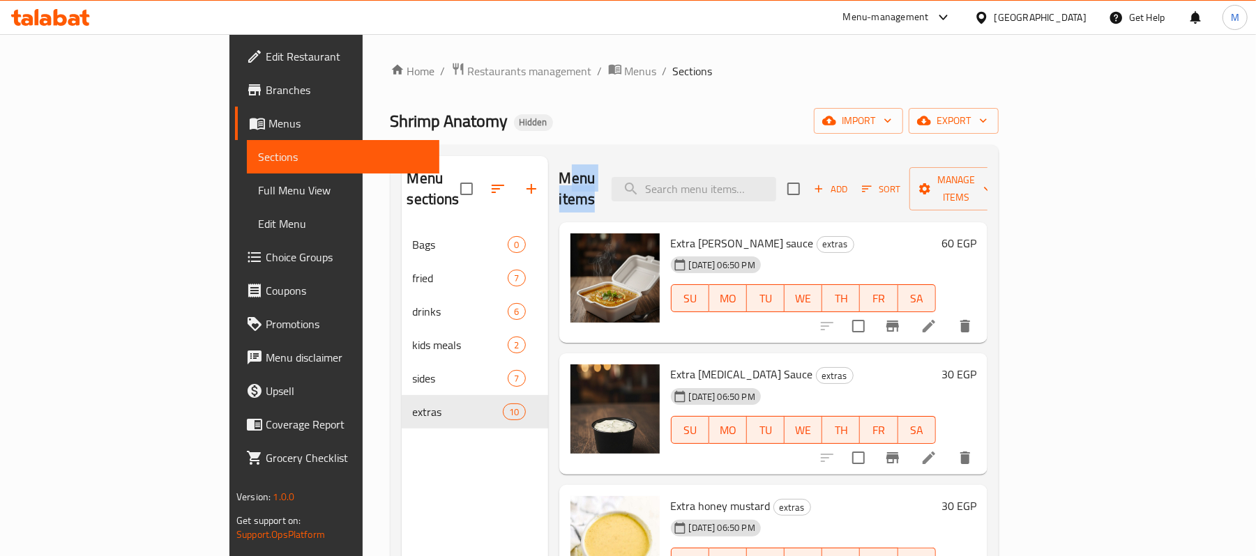
drag, startPoint x: 513, startPoint y: 176, endPoint x: 616, endPoint y: 176, distance: 103.2
click at [616, 176] on div "Menu items Add Sort Manage items" at bounding box center [773, 189] width 428 height 66
click at [572, 177] on h2 "Menu items" at bounding box center [577, 189] width 36 height 42
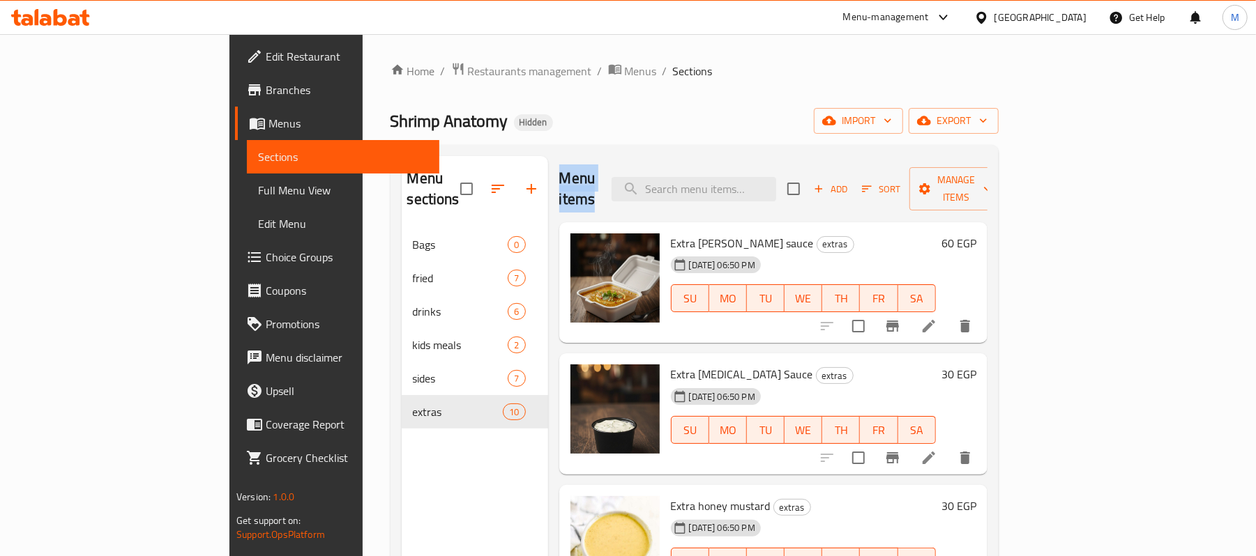
click at [572, 177] on h2 "Menu items" at bounding box center [577, 189] width 36 height 42
click at [637, 170] on div "Menu items Add Sort Manage items" at bounding box center [773, 189] width 428 height 66
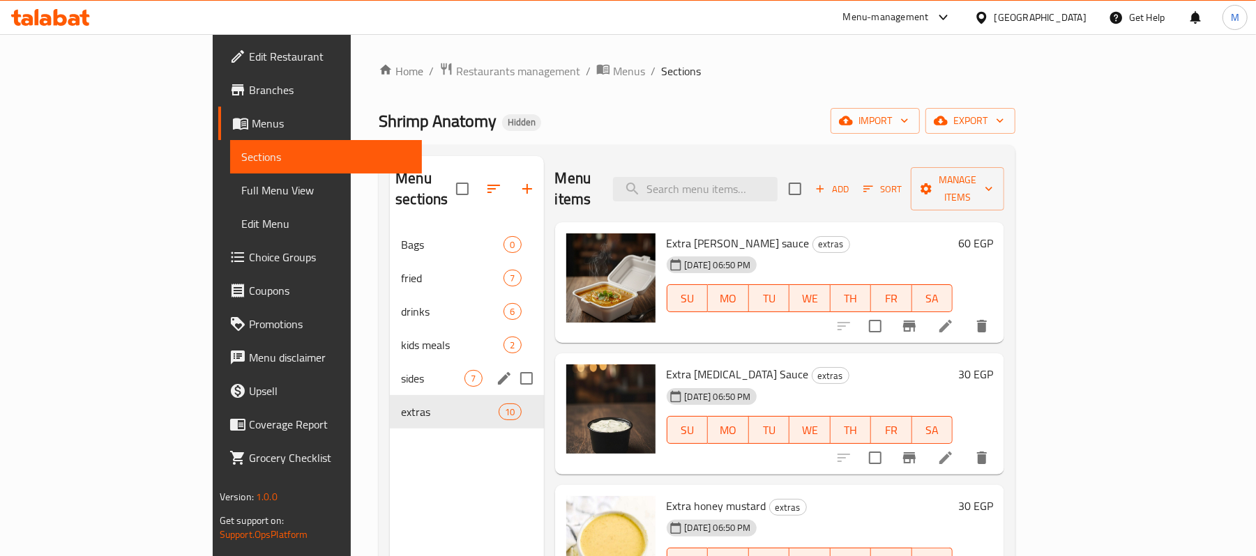
click at [401, 370] on span "sides" at bounding box center [432, 378] width 63 height 17
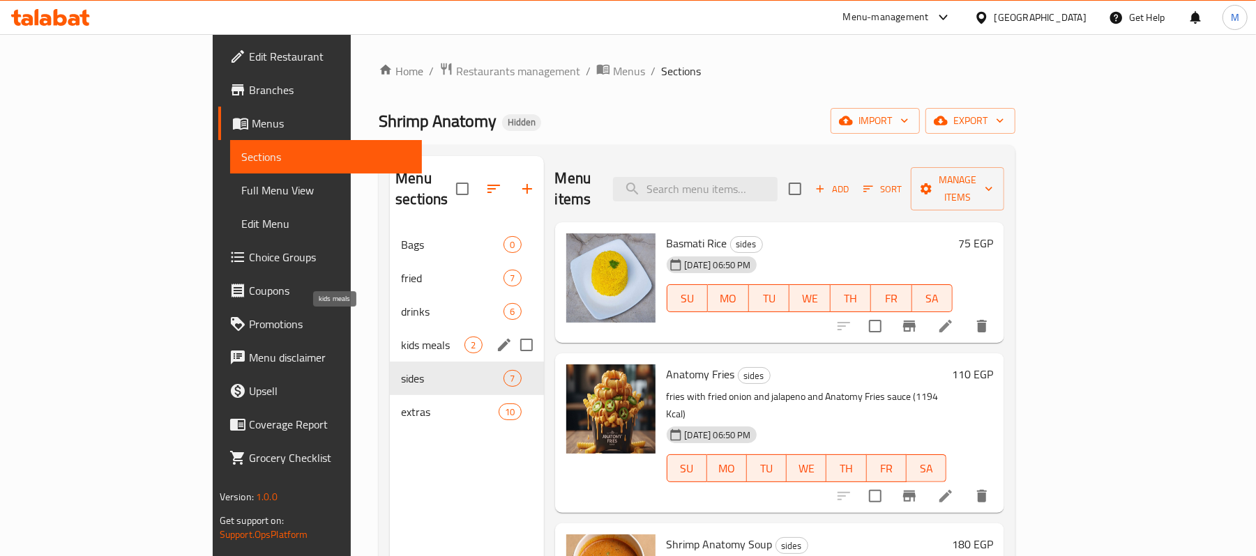
click at [401, 337] on span "kids meals" at bounding box center [432, 345] width 63 height 17
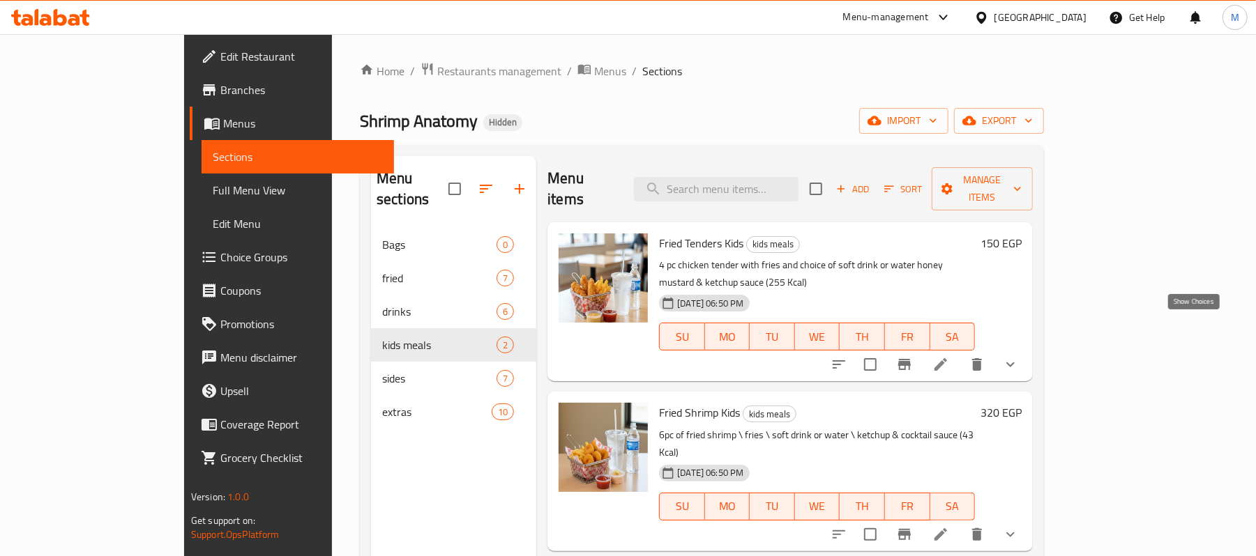
click at [1019, 356] on icon "show more" at bounding box center [1010, 364] width 17 height 17
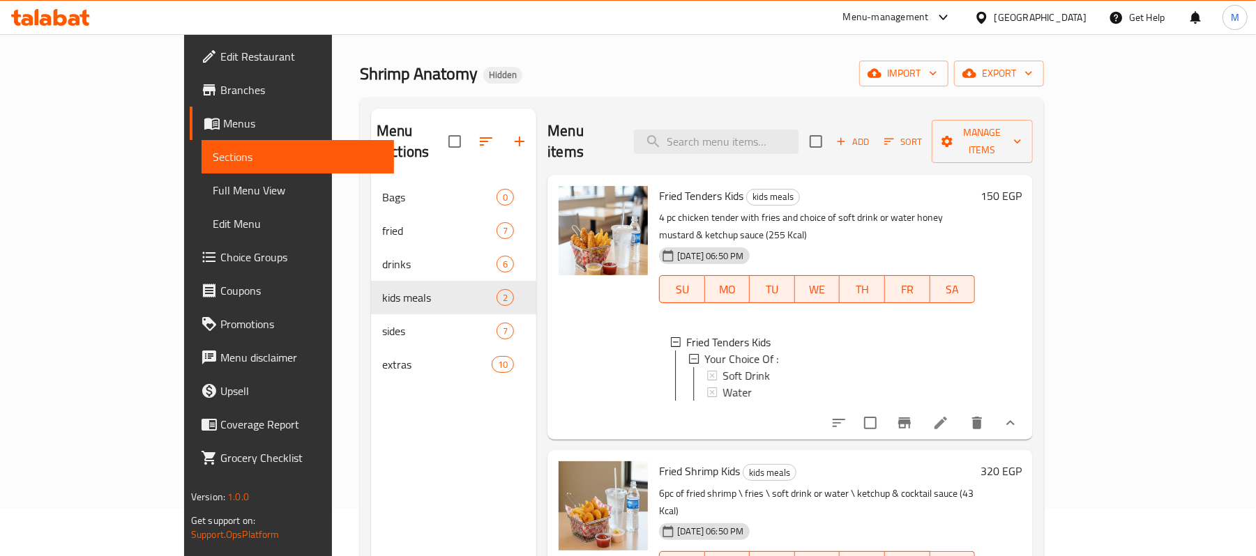
scroll to position [93, 0]
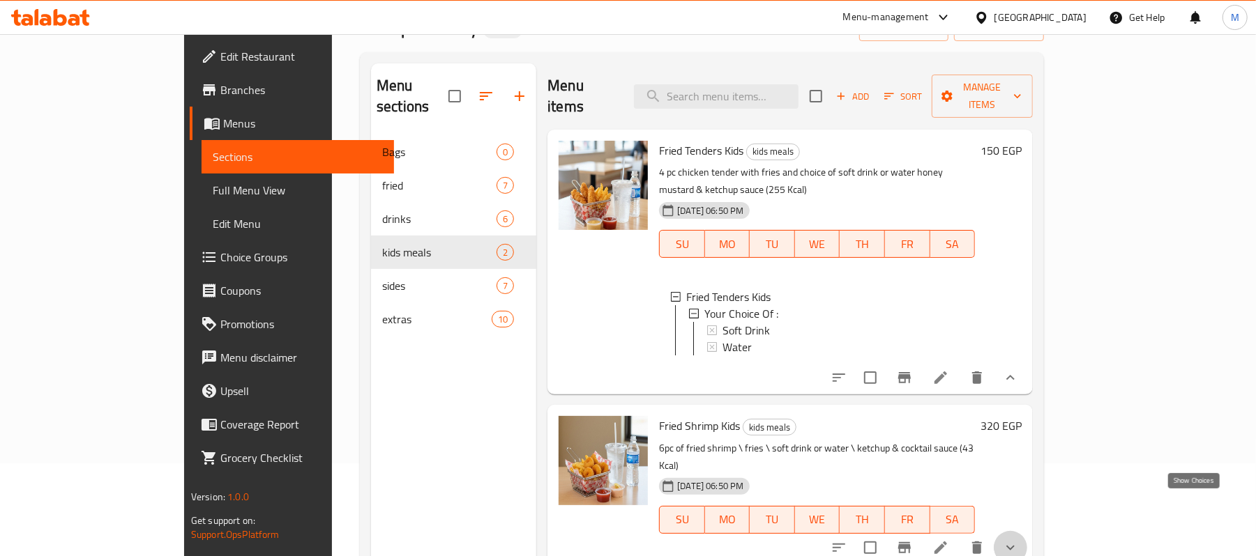
click at [1019, 540] on icon "show more" at bounding box center [1010, 548] width 17 height 17
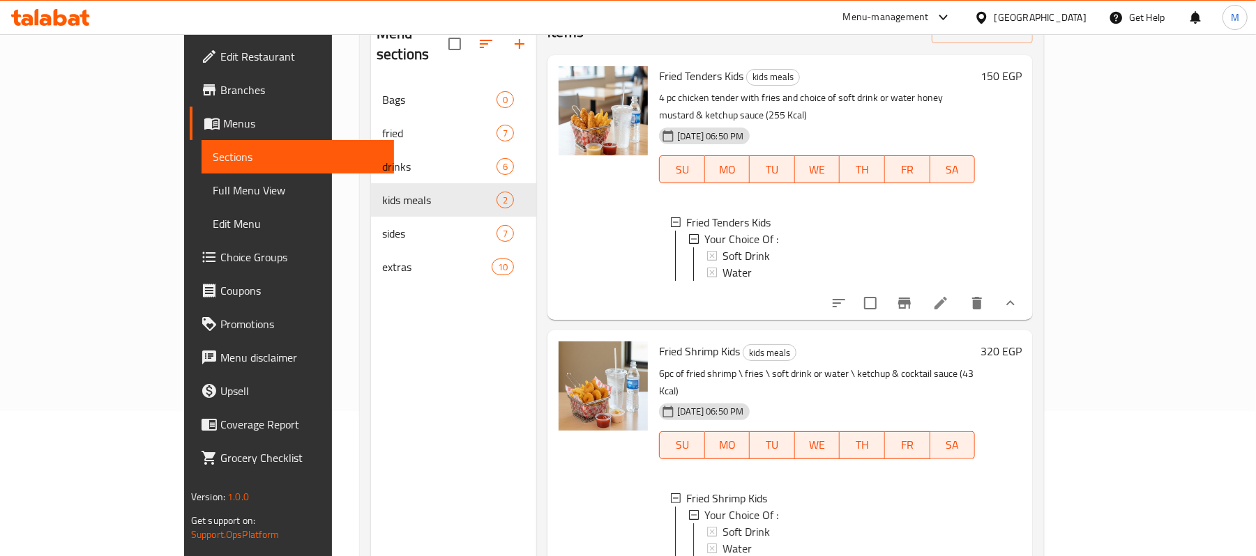
scroll to position [196, 0]
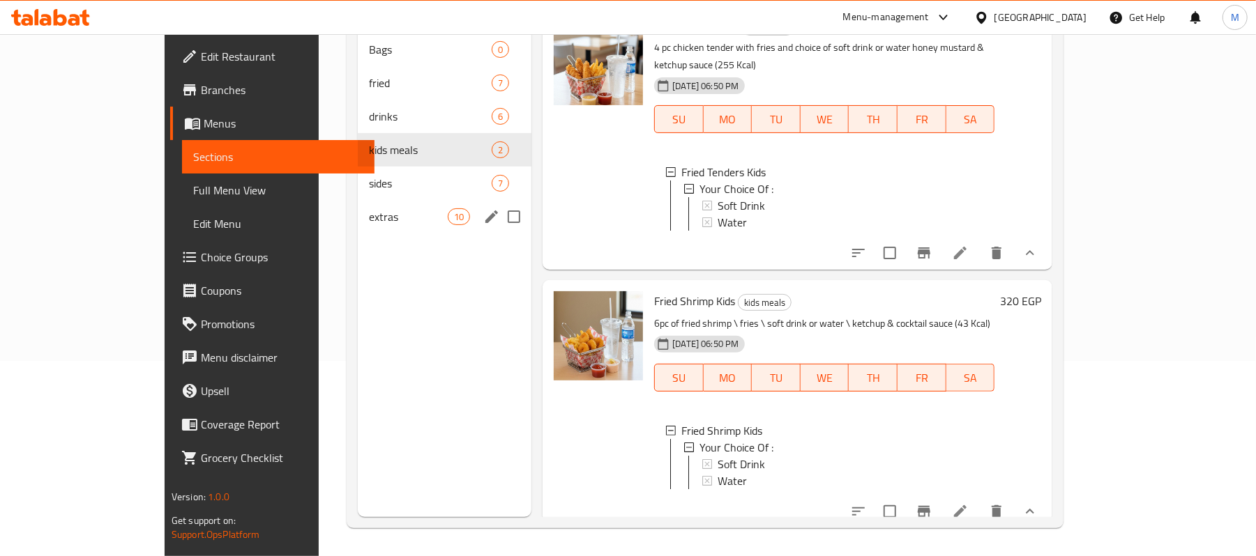
click at [369, 175] on span "sides" at bounding box center [430, 183] width 123 height 17
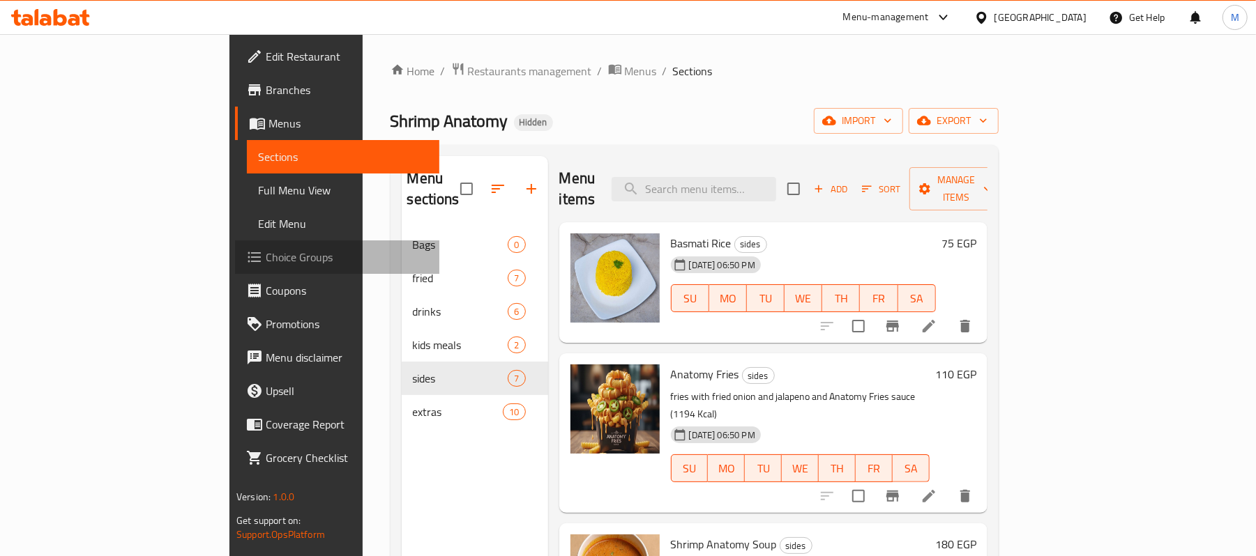
click at [266, 254] on span "Choice Groups" at bounding box center [347, 257] width 162 height 17
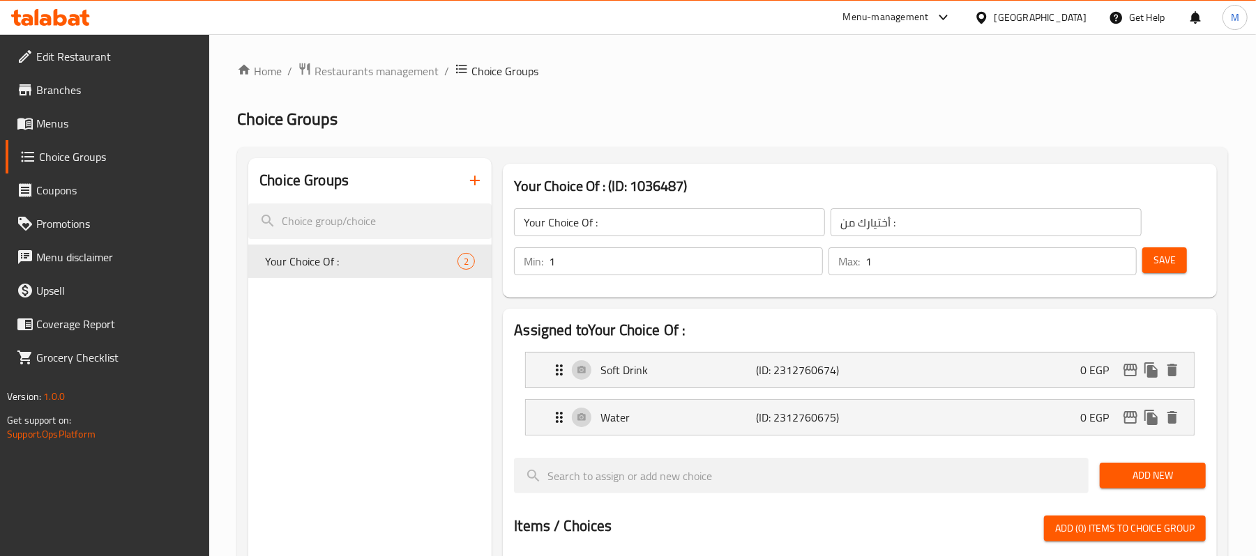
click at [68, 126] on span "Menus" at bounding box center [117, 123] width 162 height 17
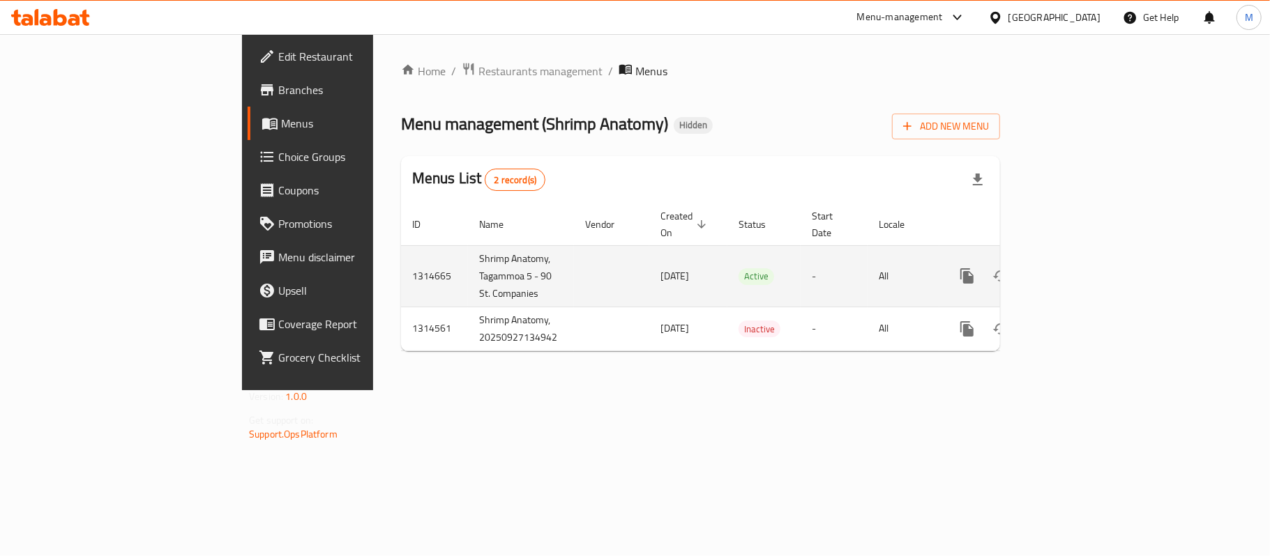
click at [1076, 268] on icon "enhanced table" at bounding box center [1067, 276] width 17 height 17
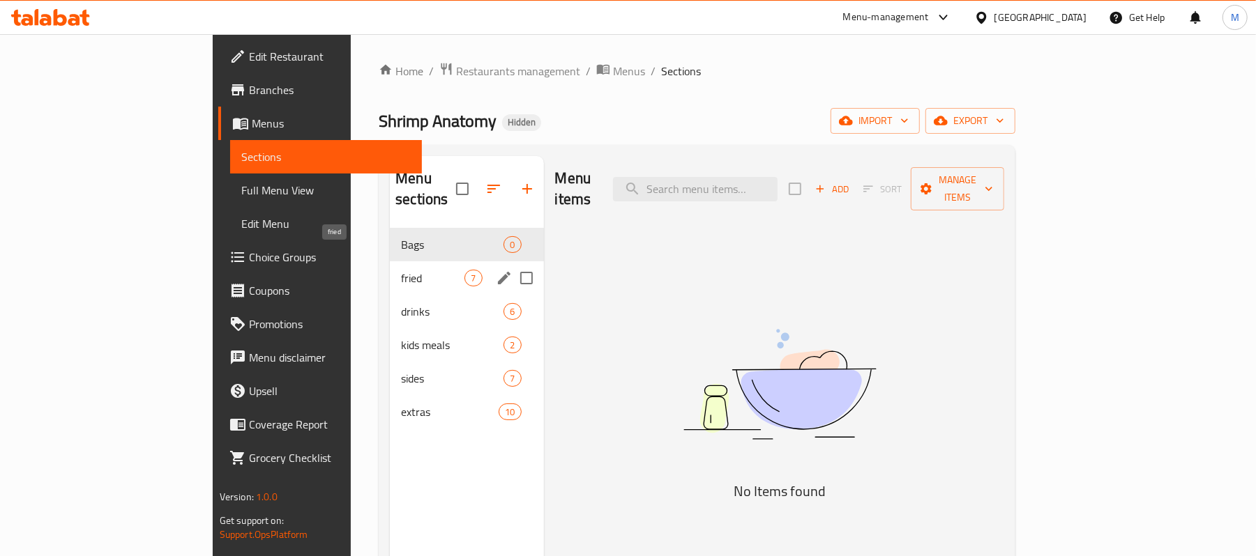
click at [401, 270] on span "fried" at bounding box center [432, 278] width 63 height 17
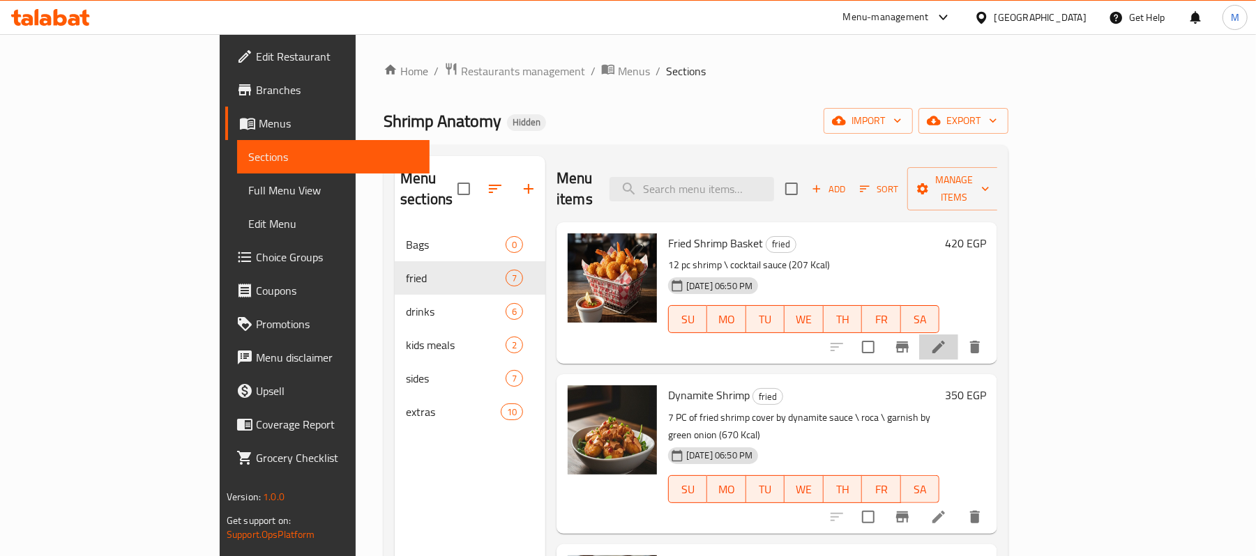
click at [958, 335] on li at bounding box center [938, 347] width 39 height 25
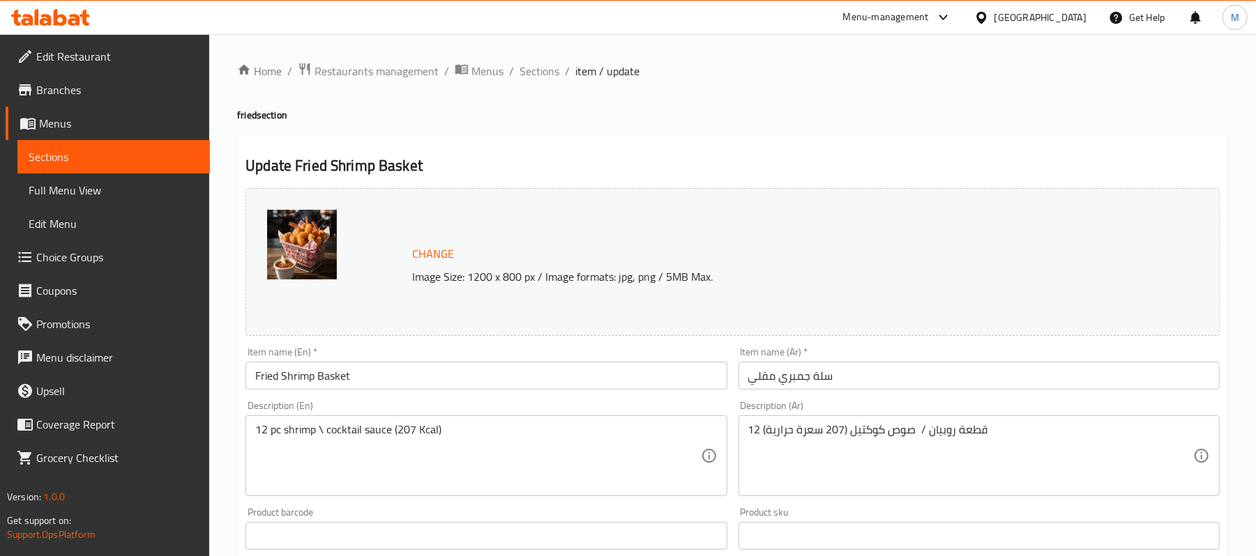
scroll to position [448, 0]
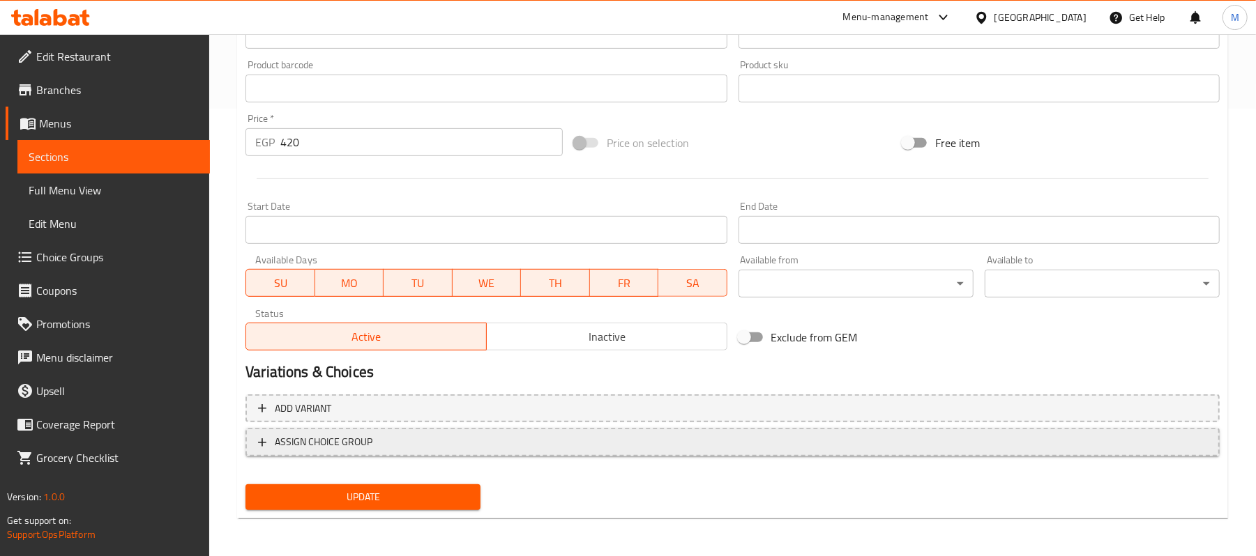
click at [341, 444] on span "ASSIGN CHOICE GROUP" at bounding box center [324, 442] width 98 height 17
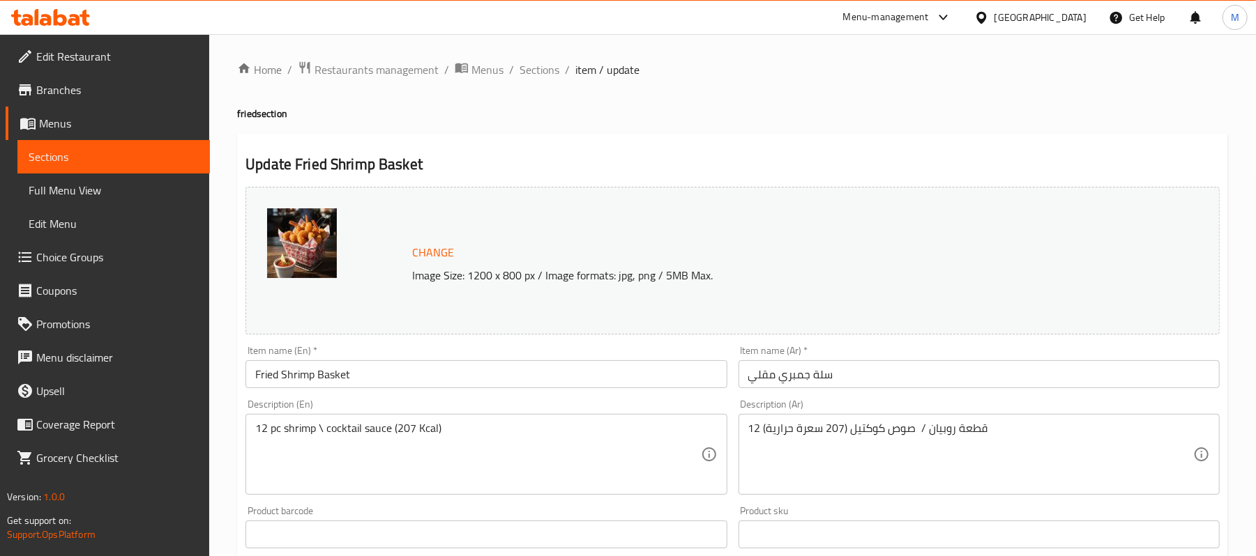
scroll to position [0, 0]
click at [346, 74] on span "Restaurants management" at bounding box center [376, 71] width 124 height 17
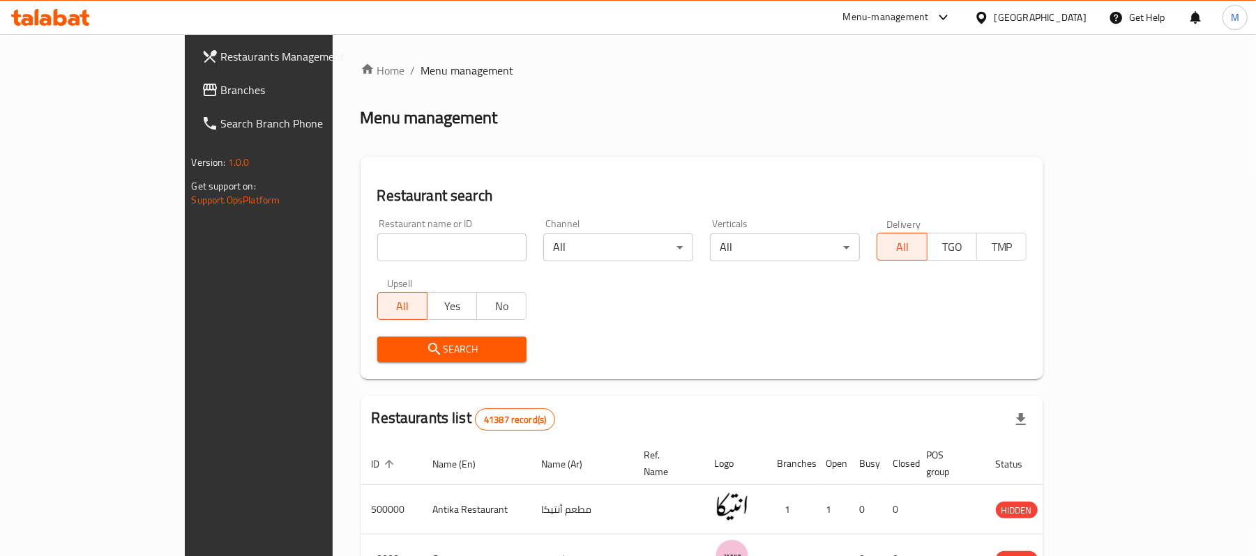
click at [952, 22] on icon at bounding box center [943, 17] width 17 height 17
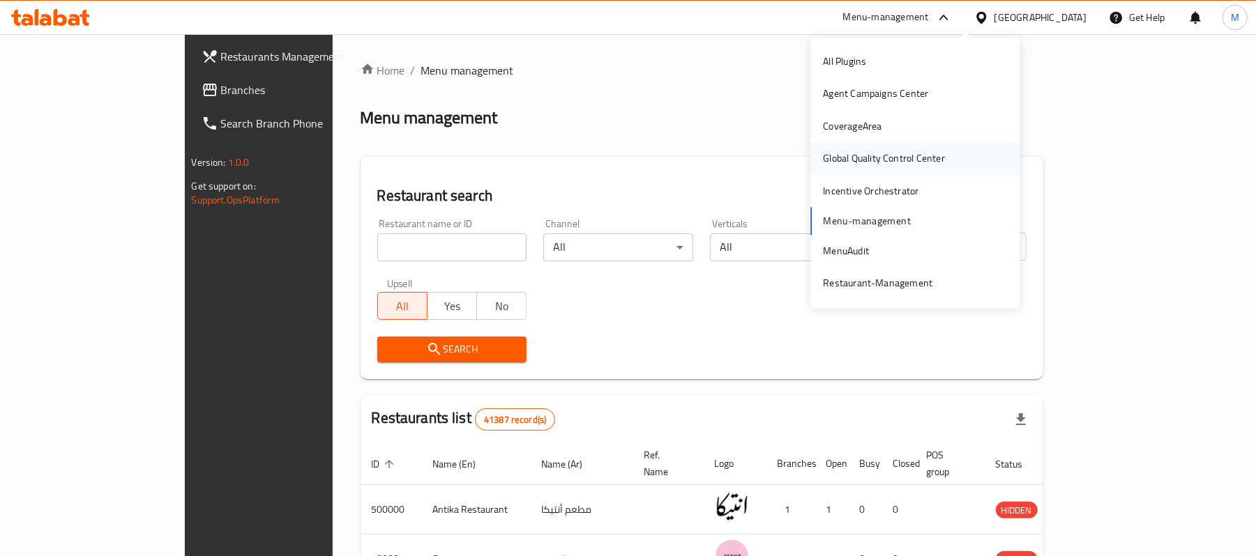
click at [926, 151] on div "Global Quality Control Center" at bounding box center [884, 158] width 122 height 15
